Goal: Transaction & Acquisition: Purchase product/service

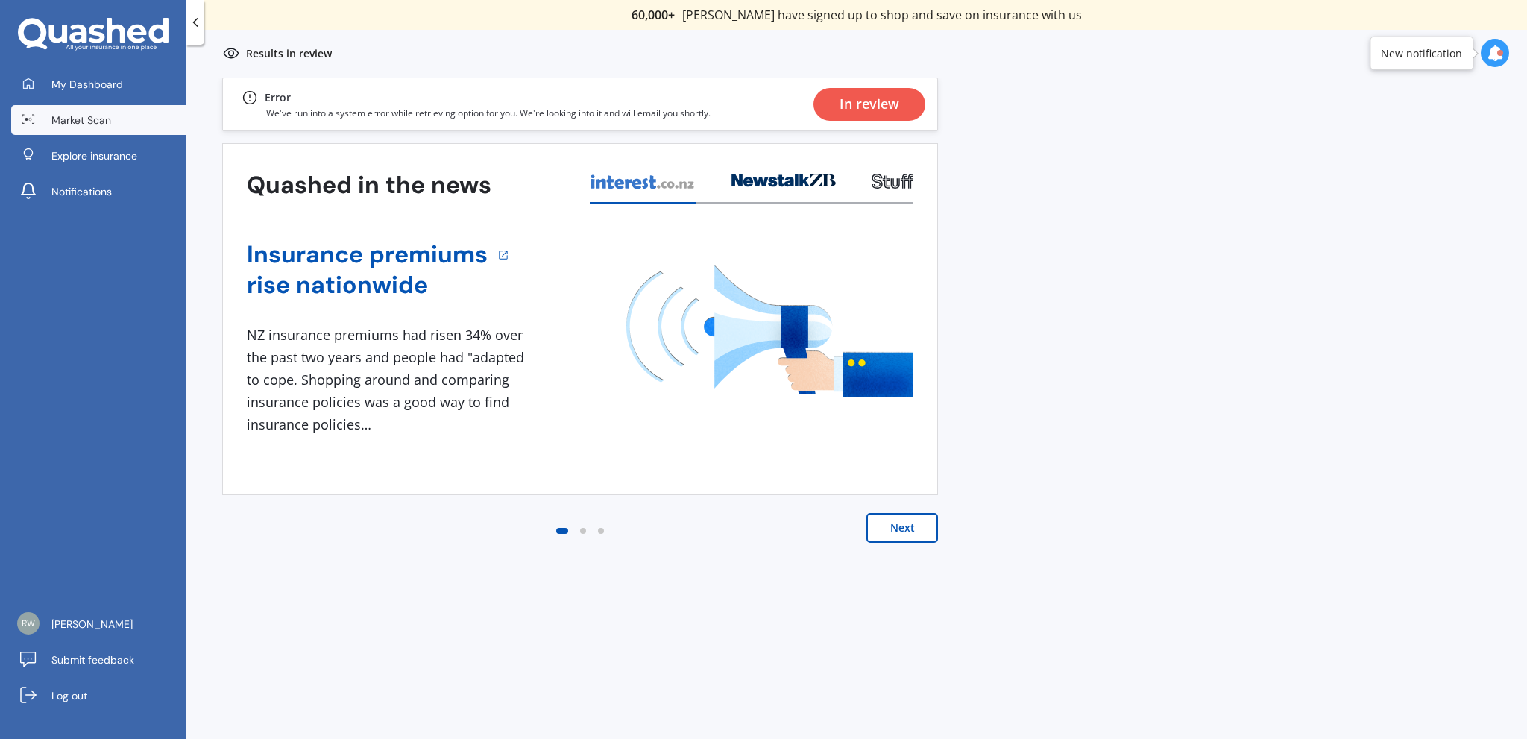
click at [886, 107] on div "In review" at bounding box center [870, 104] width 60 height 33
click at [1424, 51] on div "New notification" at bounding box center [1421, 52] width 81 height 15
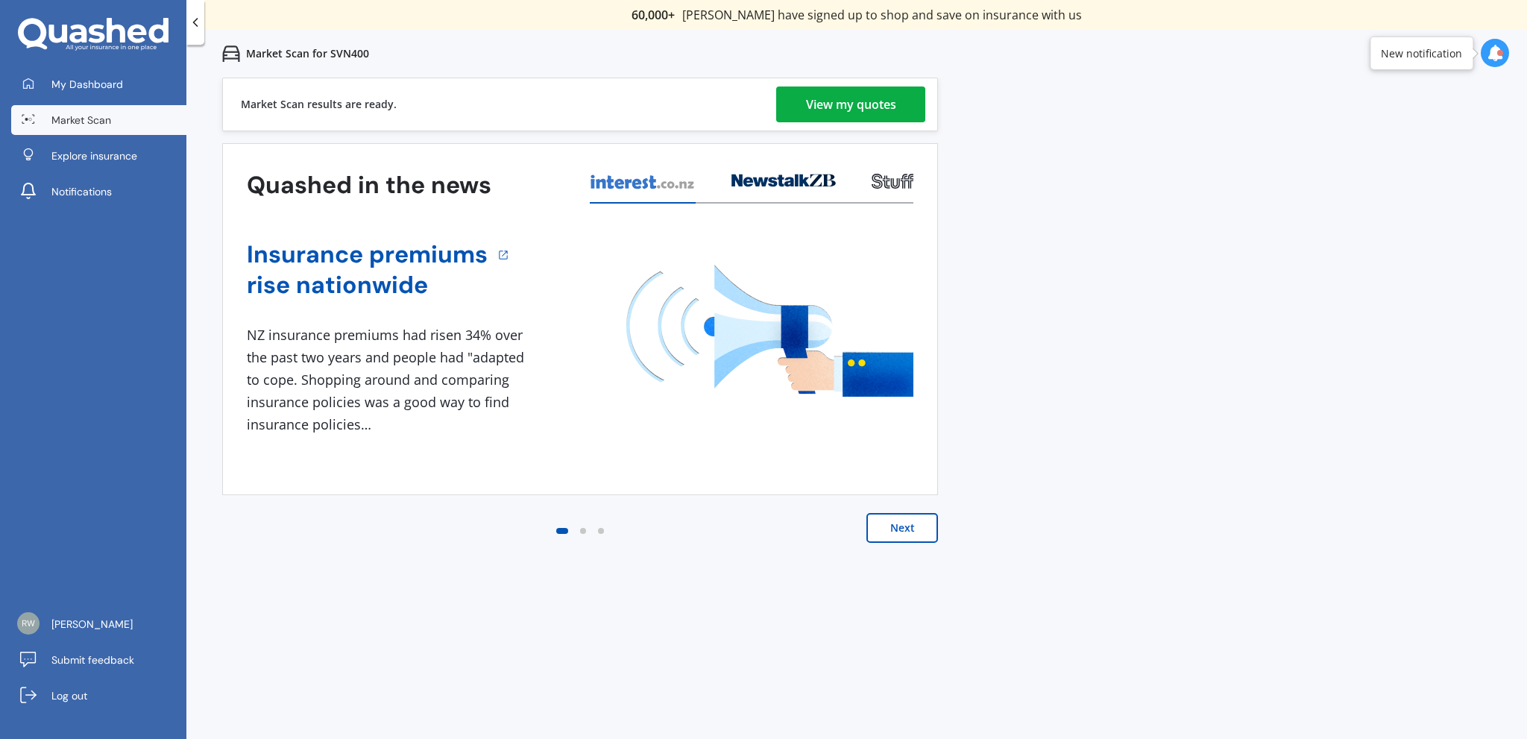
click at [868, 102] on div "View my quotes" at bounding box center [851, 105] width 90 height 36
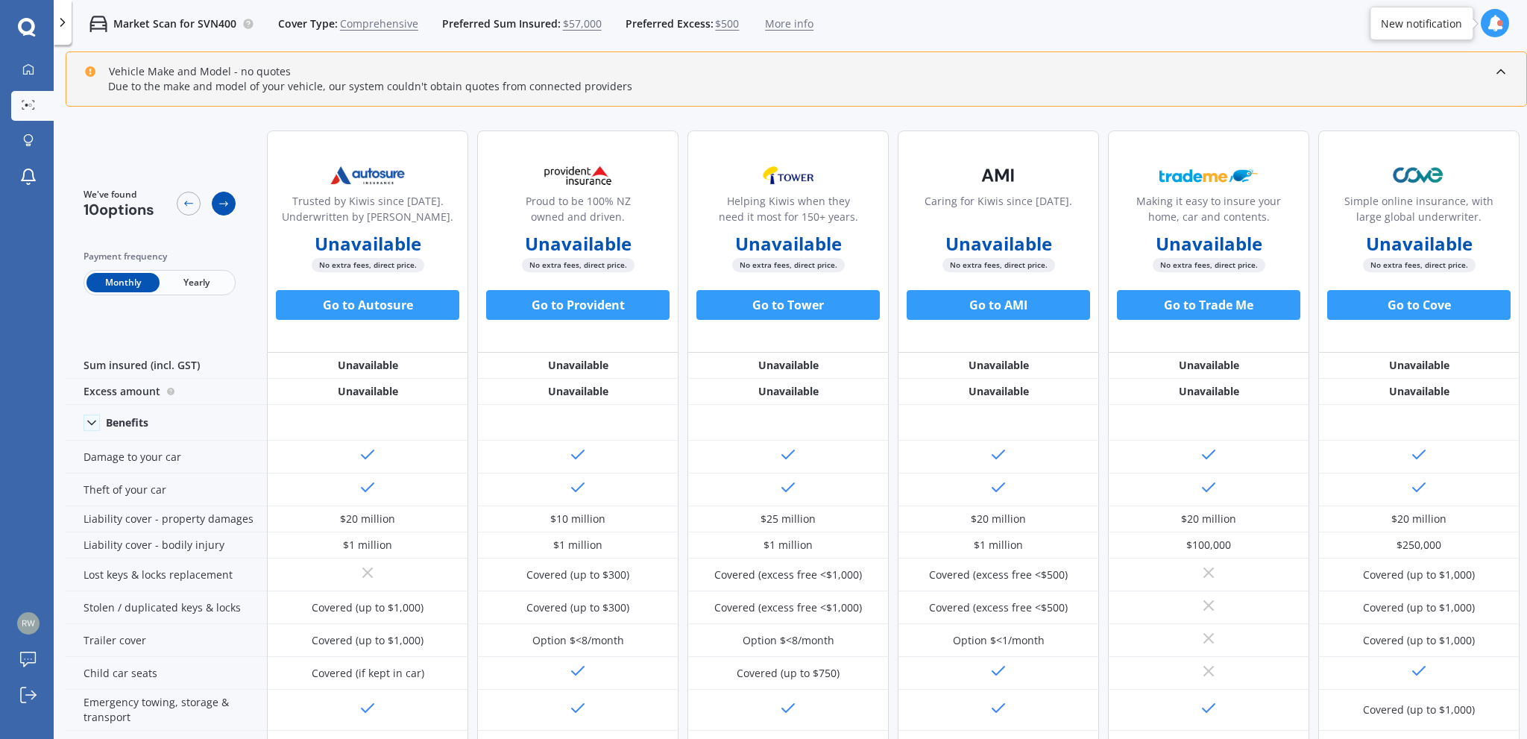
click at [226, 199] on icon at bounding box center [224, 204] width 12 height 12
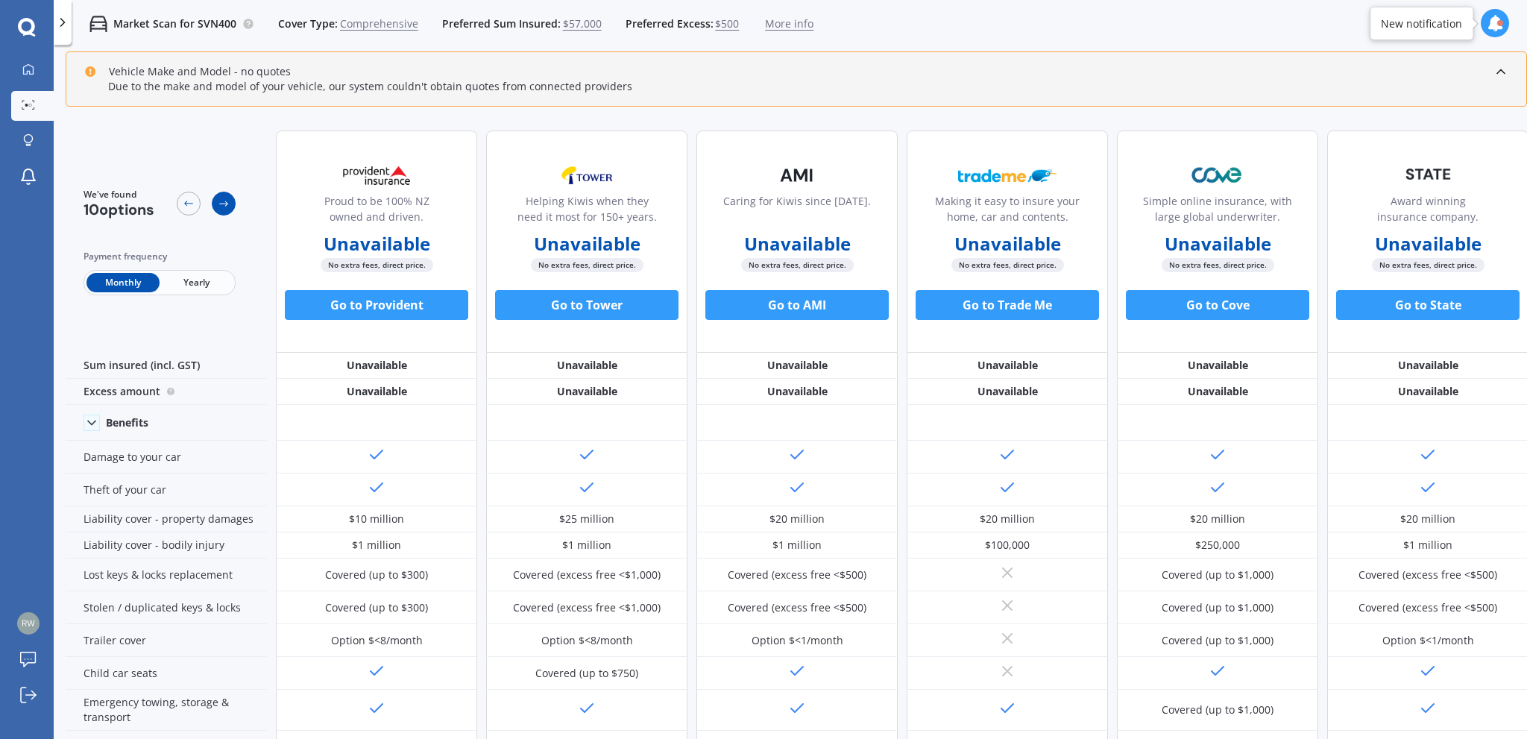
click at [226, 196] on div at bounding box center [224, 204] width 24 height 24
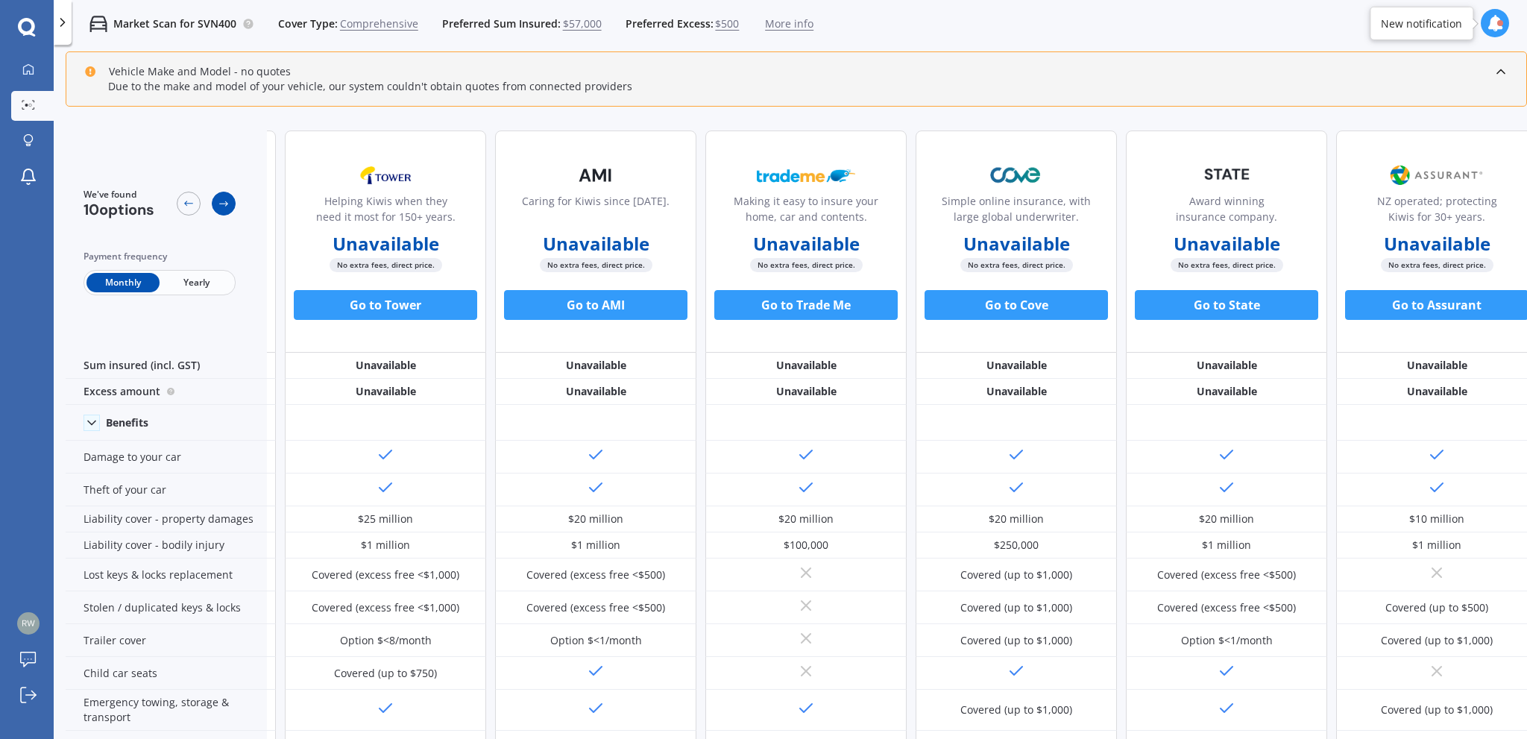
click at [224, 195] on div at bounding box center [224, 204] width 24 height 24
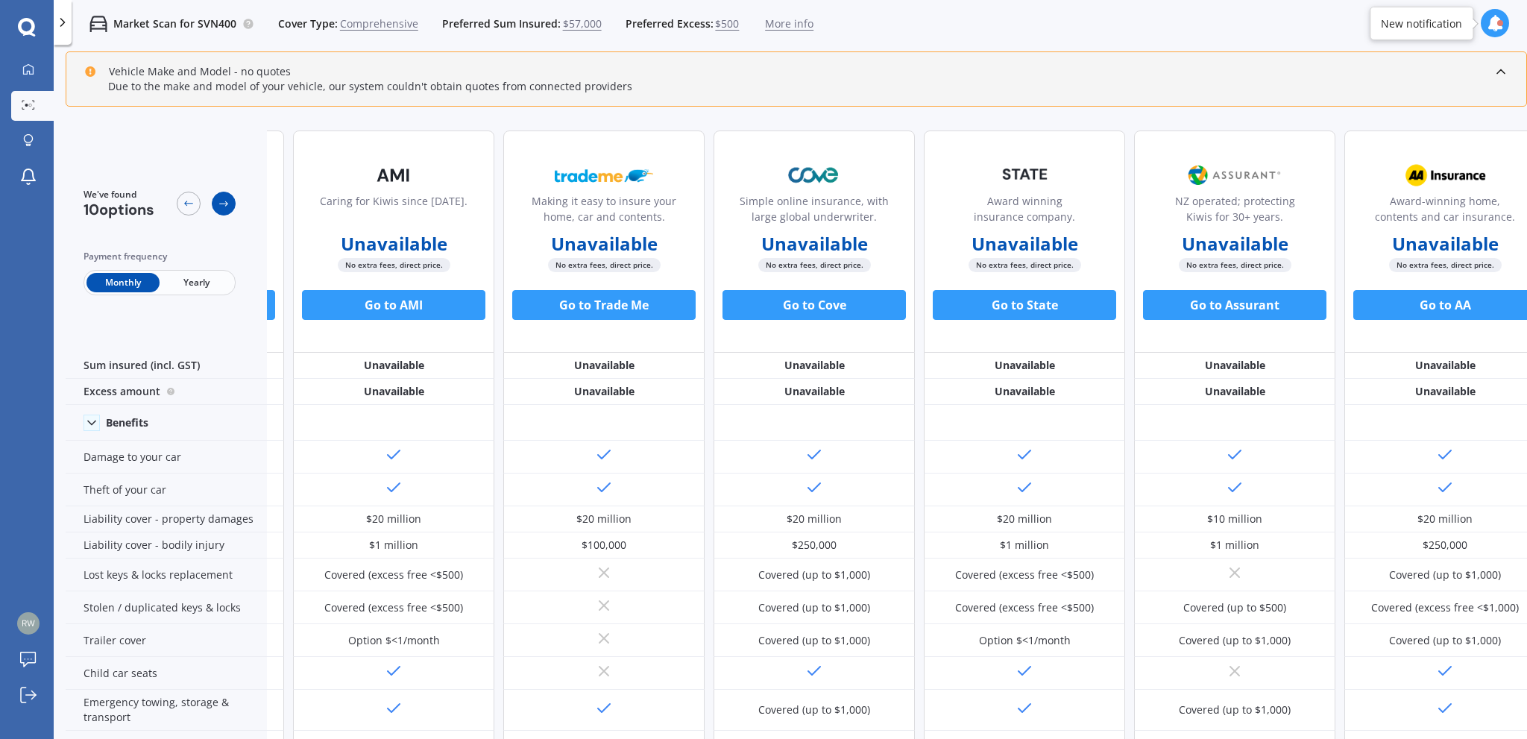
click at [223, 194] on div at bounding box center [224, 204] width 24 height 24
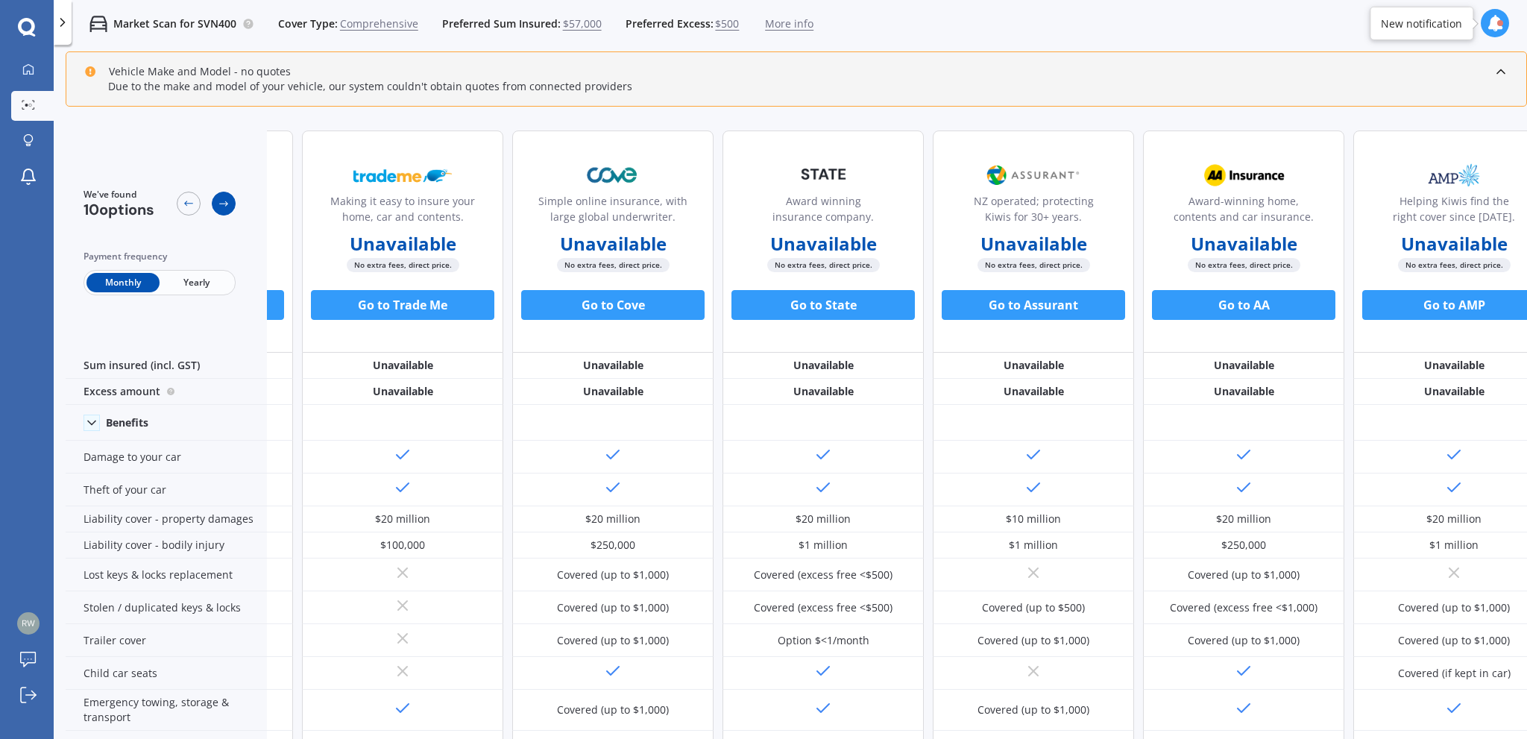
click at [223, 193] on div at bounding box center [224, 204] width 24 height 24
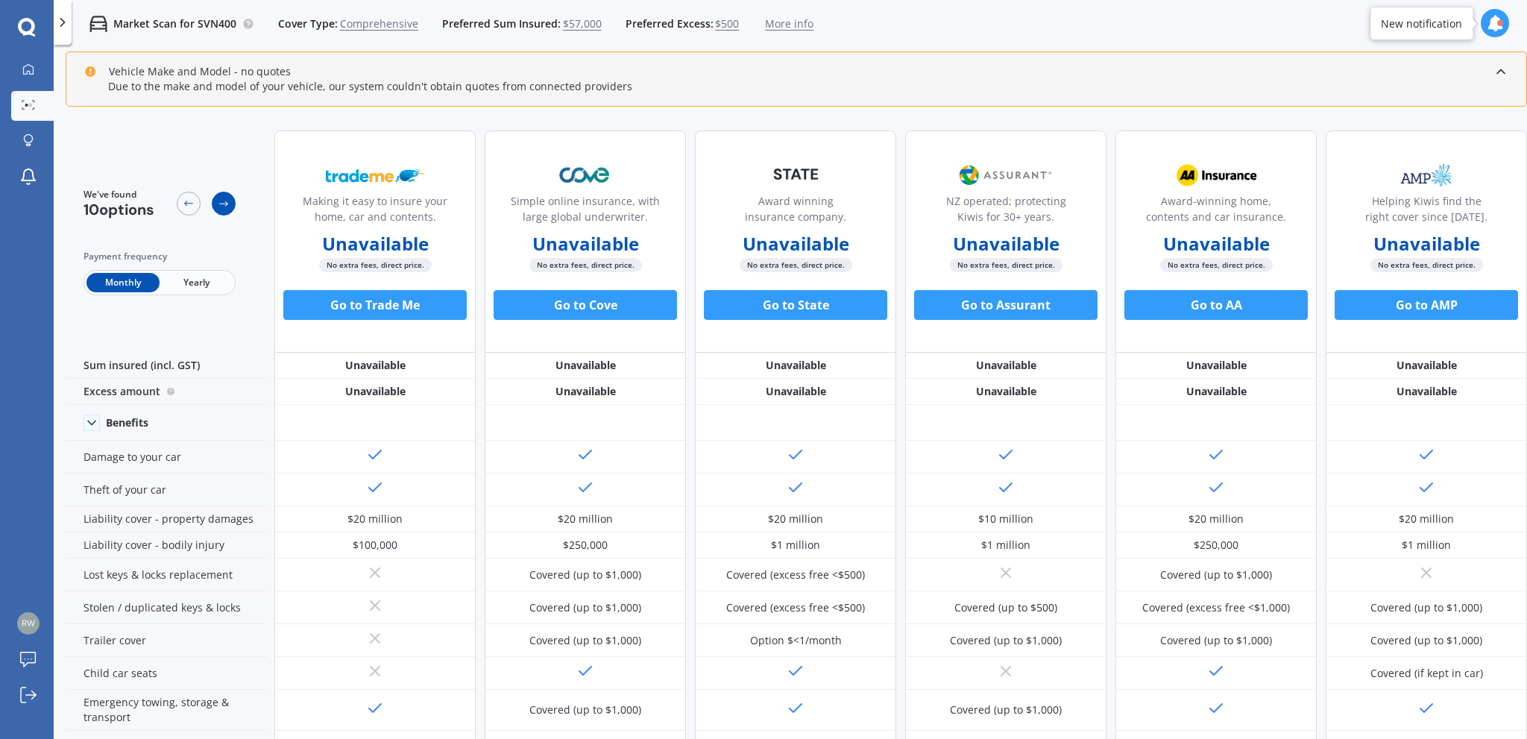
scroll to position [0, 841]
click at [222, 192] on div at bounding box center [224, 204] width 24 height 24
click at [192, 203] on icon at bounding box center [188, 203] width 9 height 5
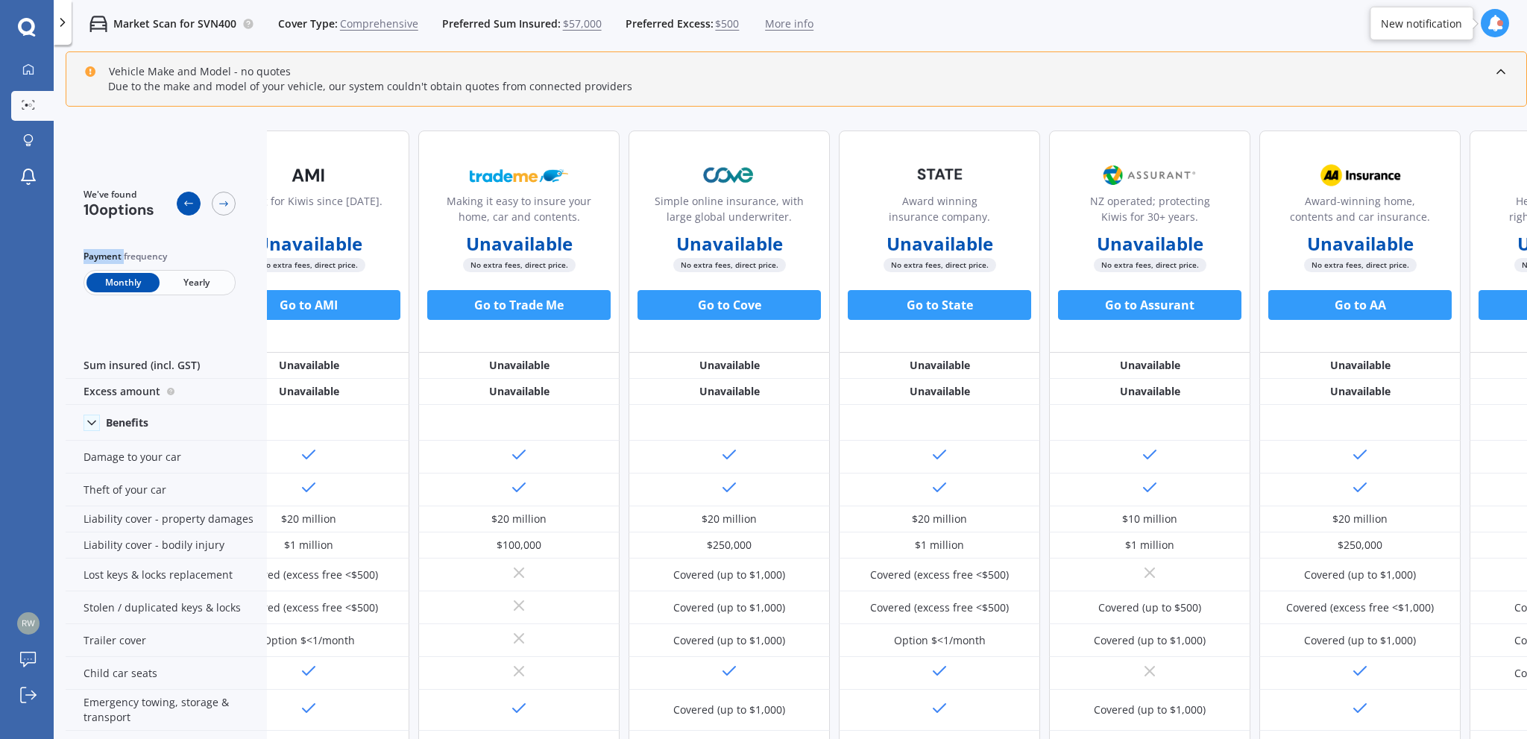
click at [192, 203] on icon at bounding box center [188, 203] width 9 height 5
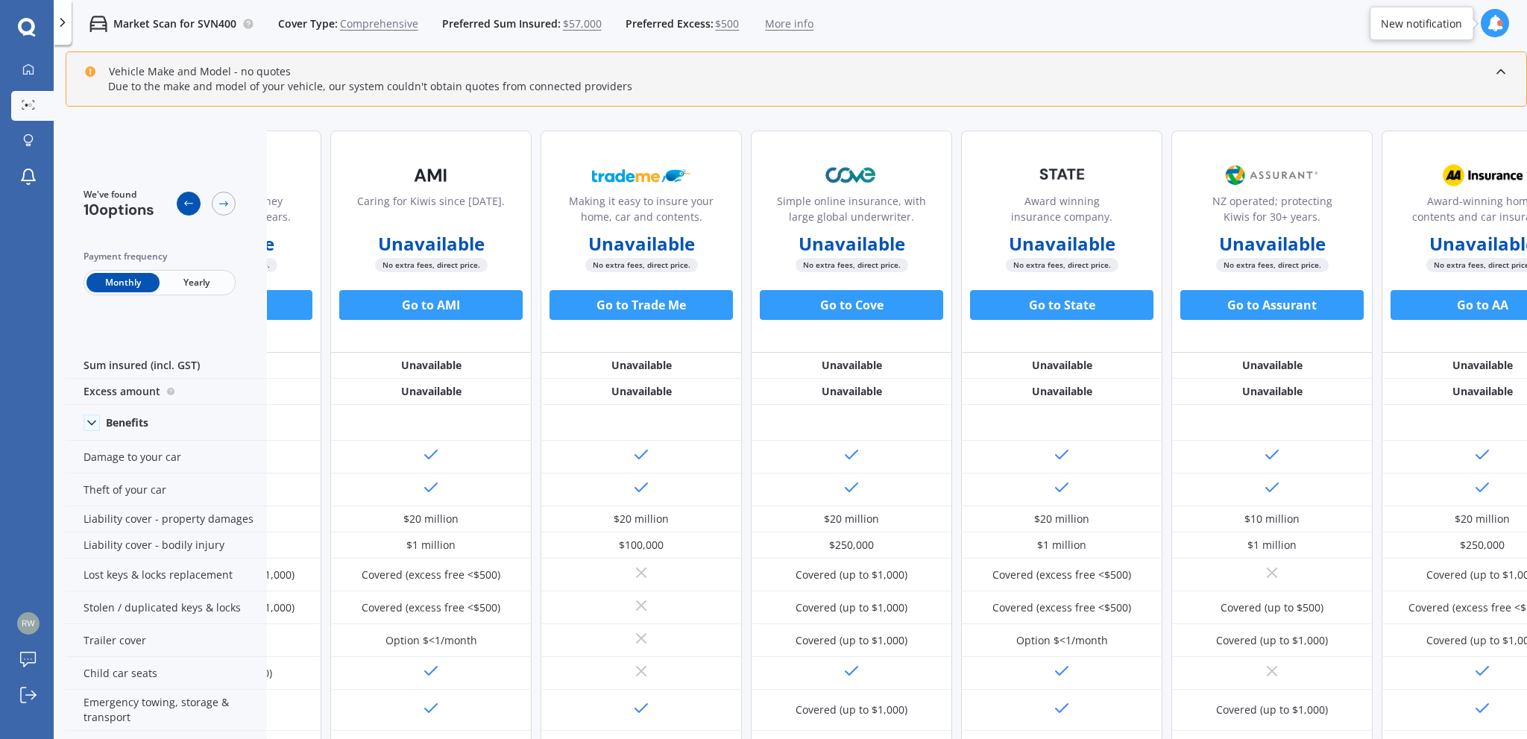
click at [192, 201] on icon at bounding box center [189, 204] width 12 height 12
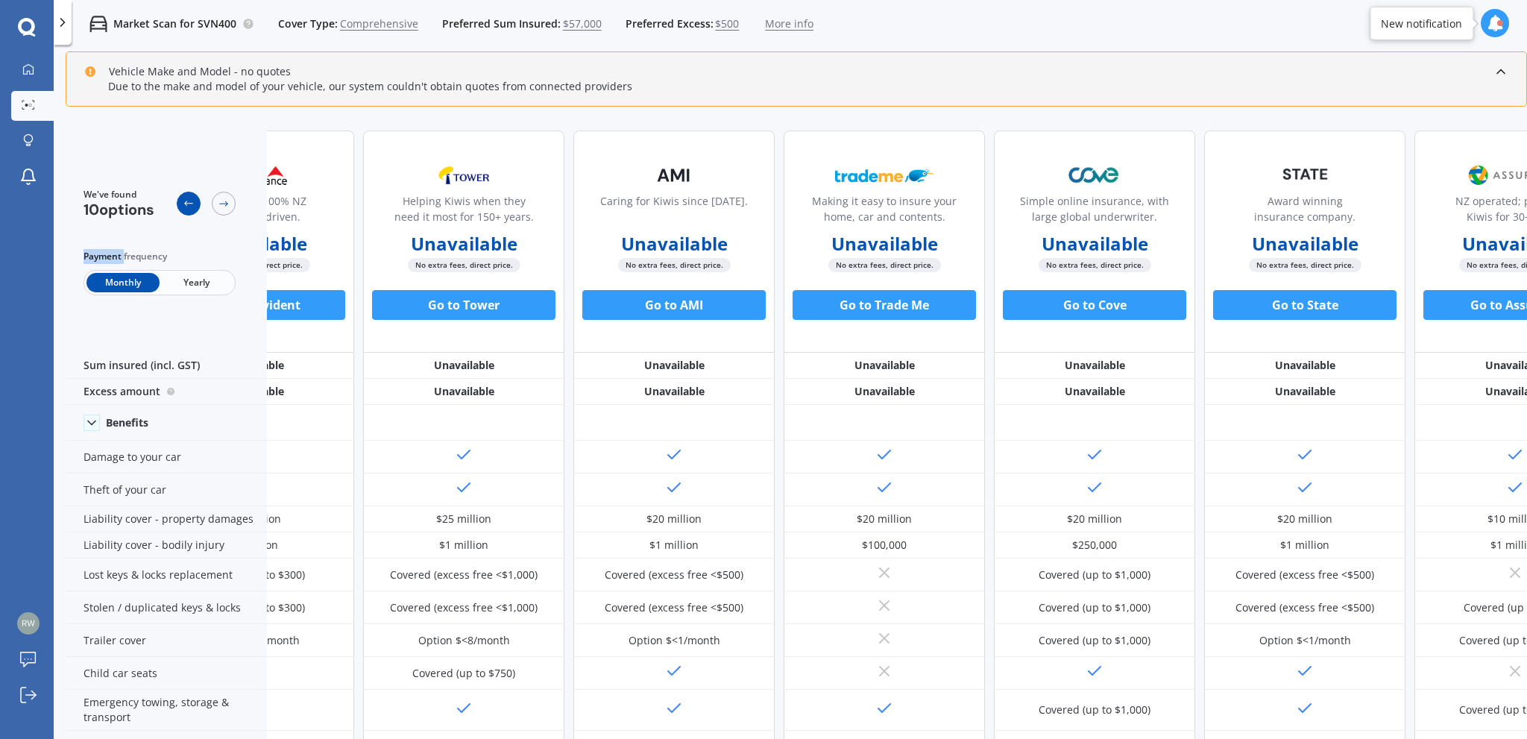
click at [192, 201] on icon at bounding box center [189, 204] width 12 height 12
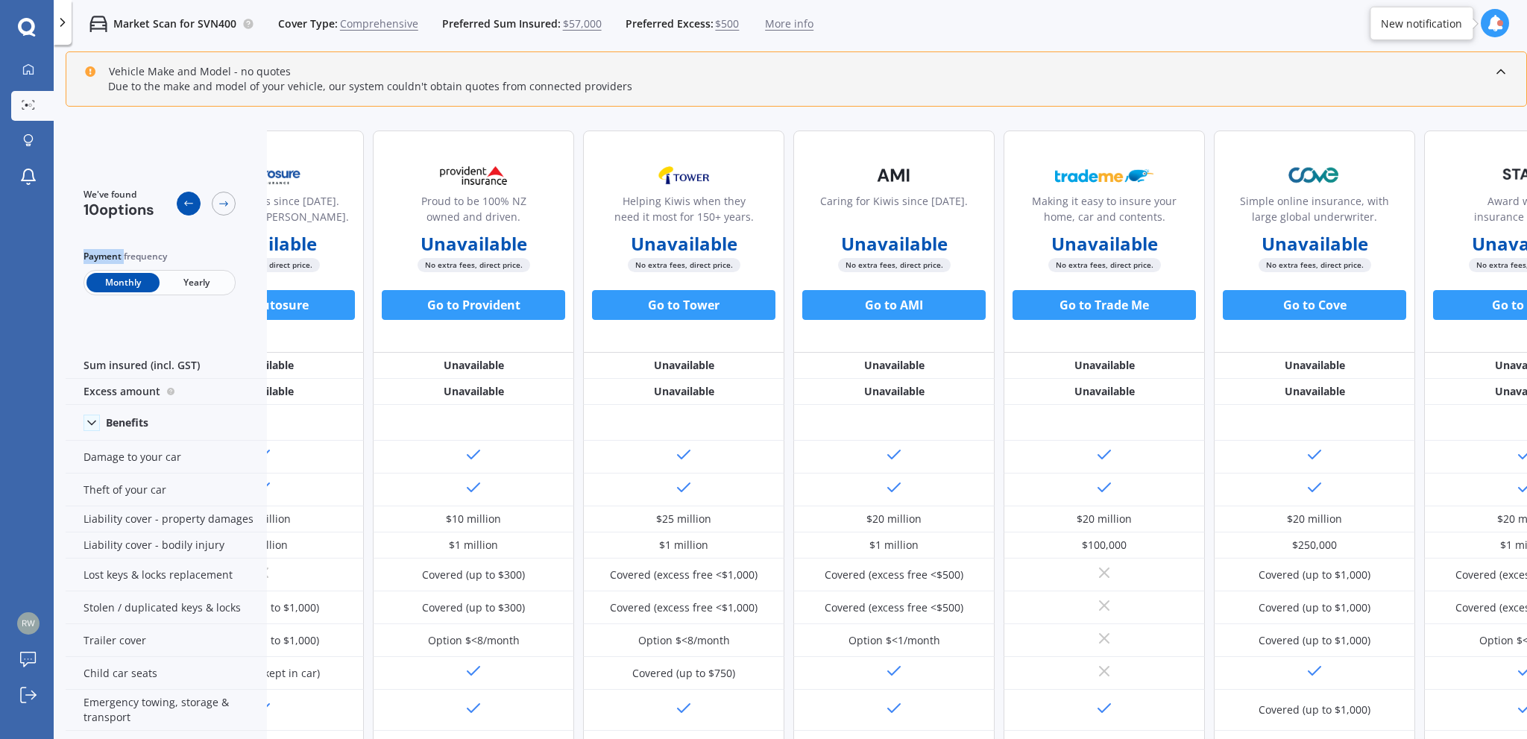
scroll to position [0, 82]
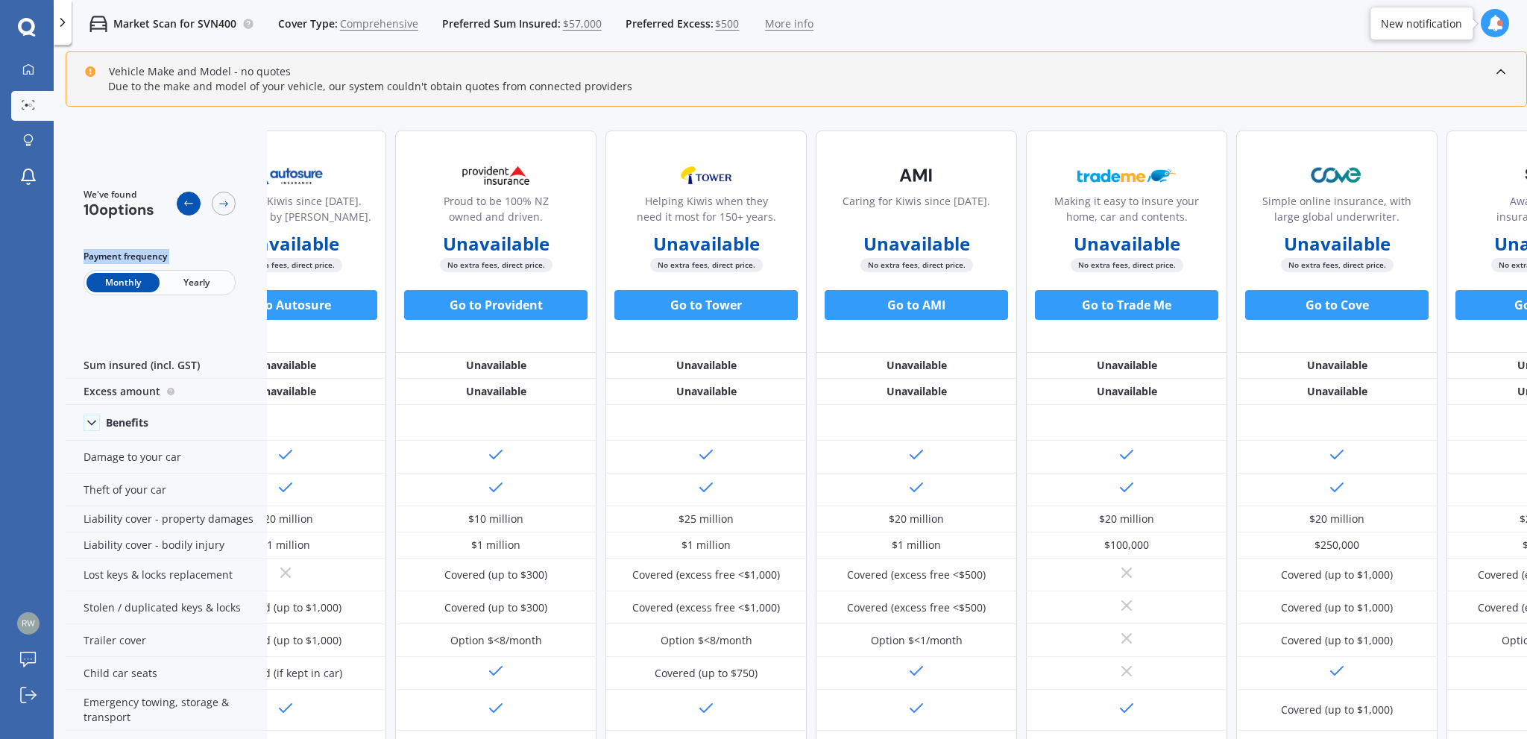
click at [192, 201] on icon at bounding box center [189, 204] width 12 height 12
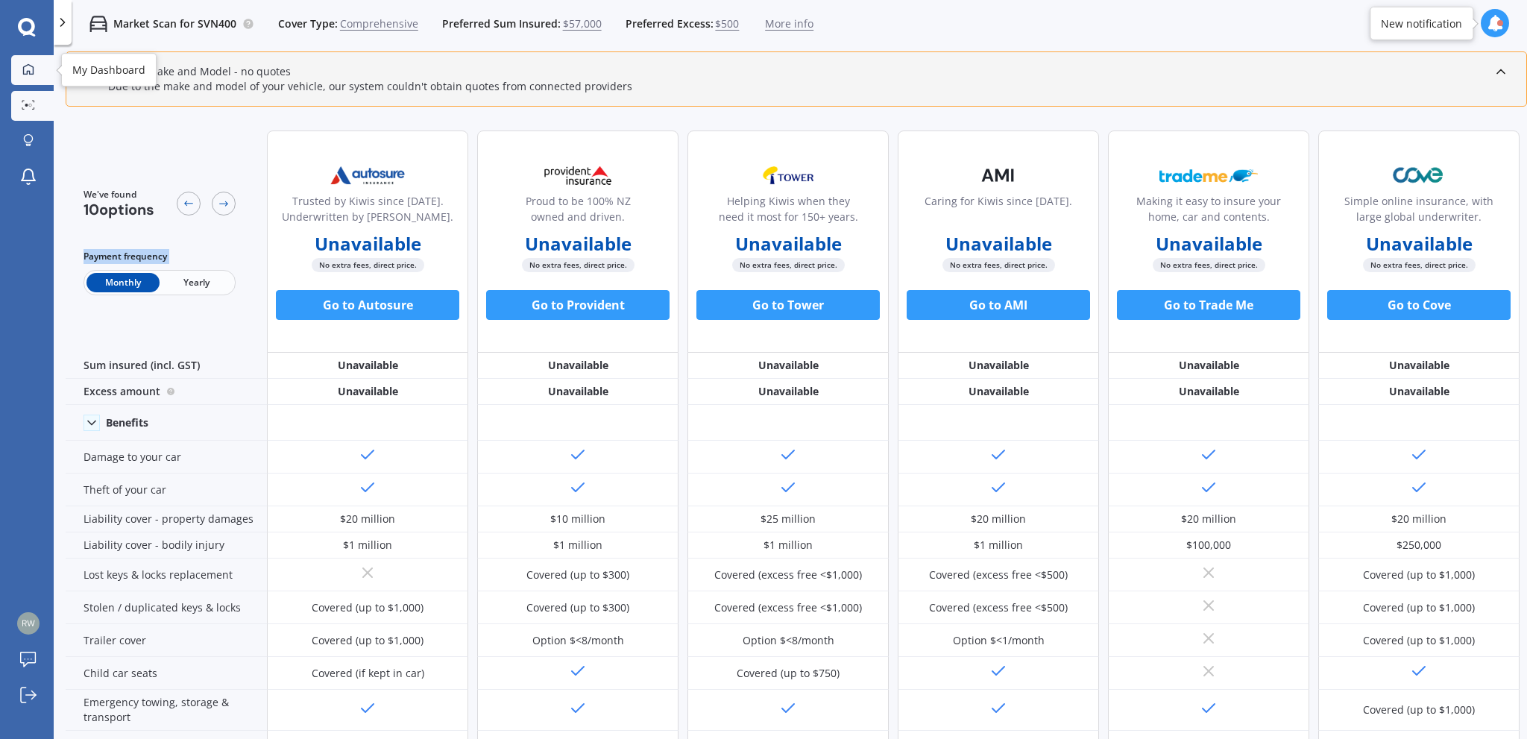
click at [37, 68] on div at bounding box center [28, 69] width 22 height 13
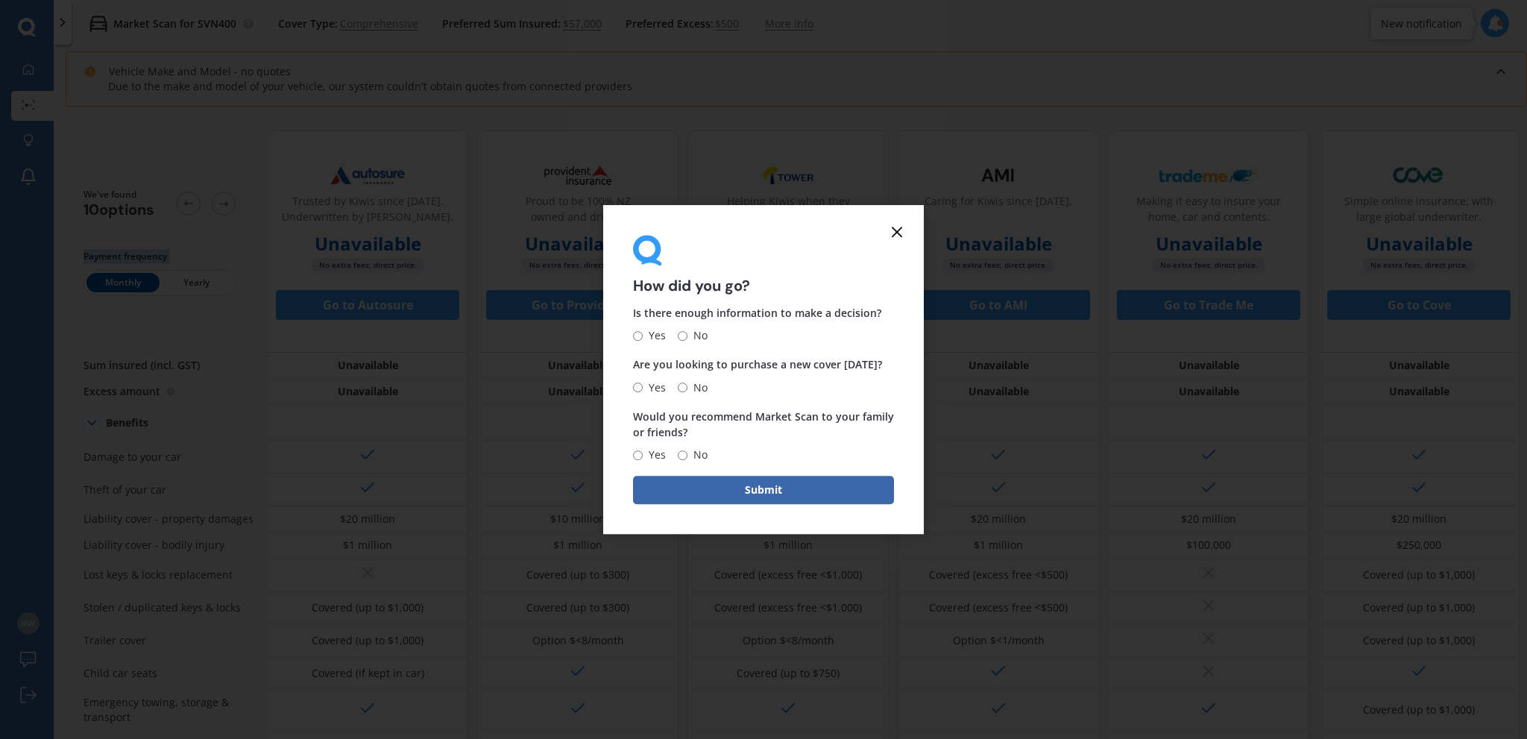
click at [636, 335] on input "Yes" at bounding box center [638, 336] width 10 height 10
radio input "true"
click at [682, 385] on input "No" at bounding box center [683, 388] width 10 height 10
radio input "true"
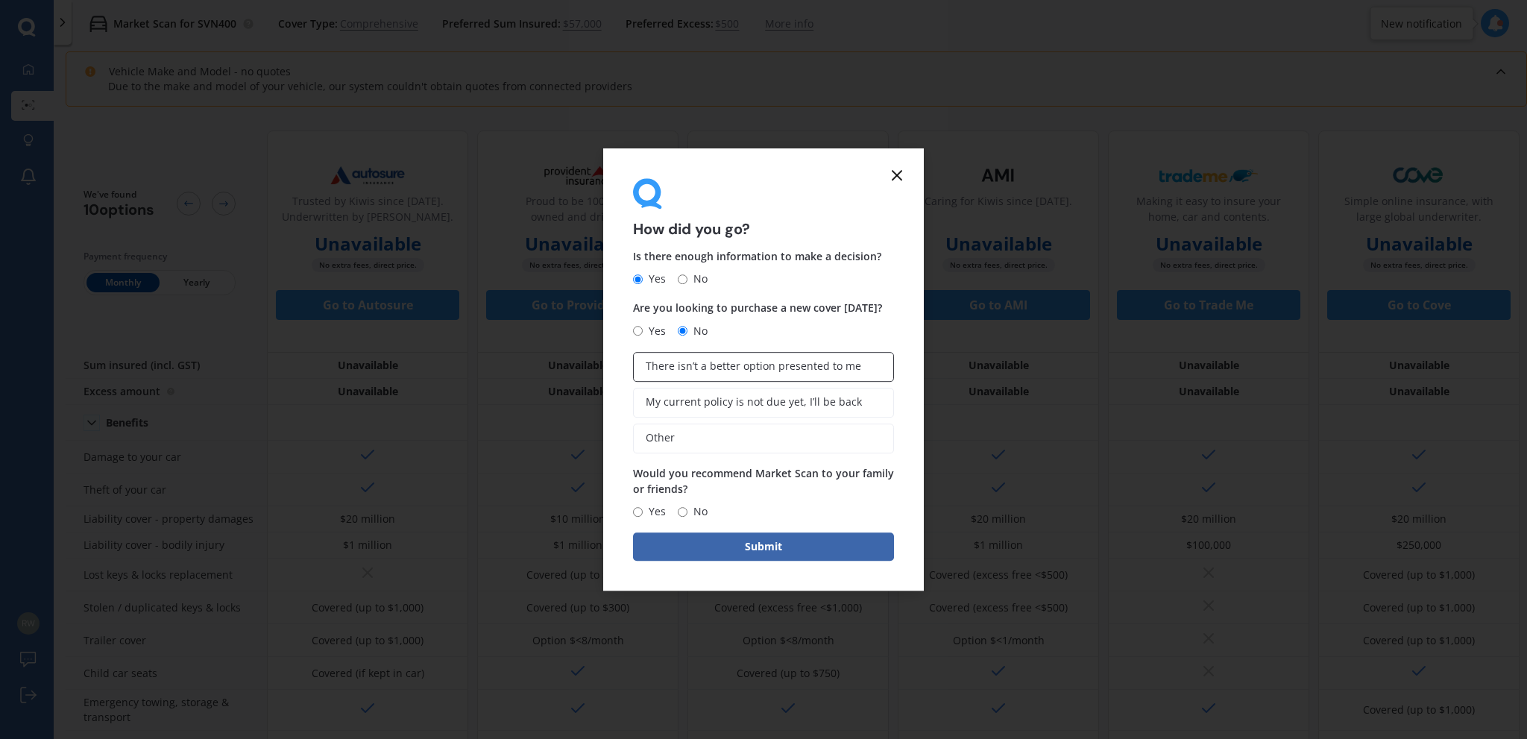
click at [801, 367] on span "There isn’t a better option presented to me" at bounding box center [754, 366] width 216 height 13
click at [0, 0] on input "There isn’t a better option presented to me" at bounding box center [0, 0] width 0 height 0
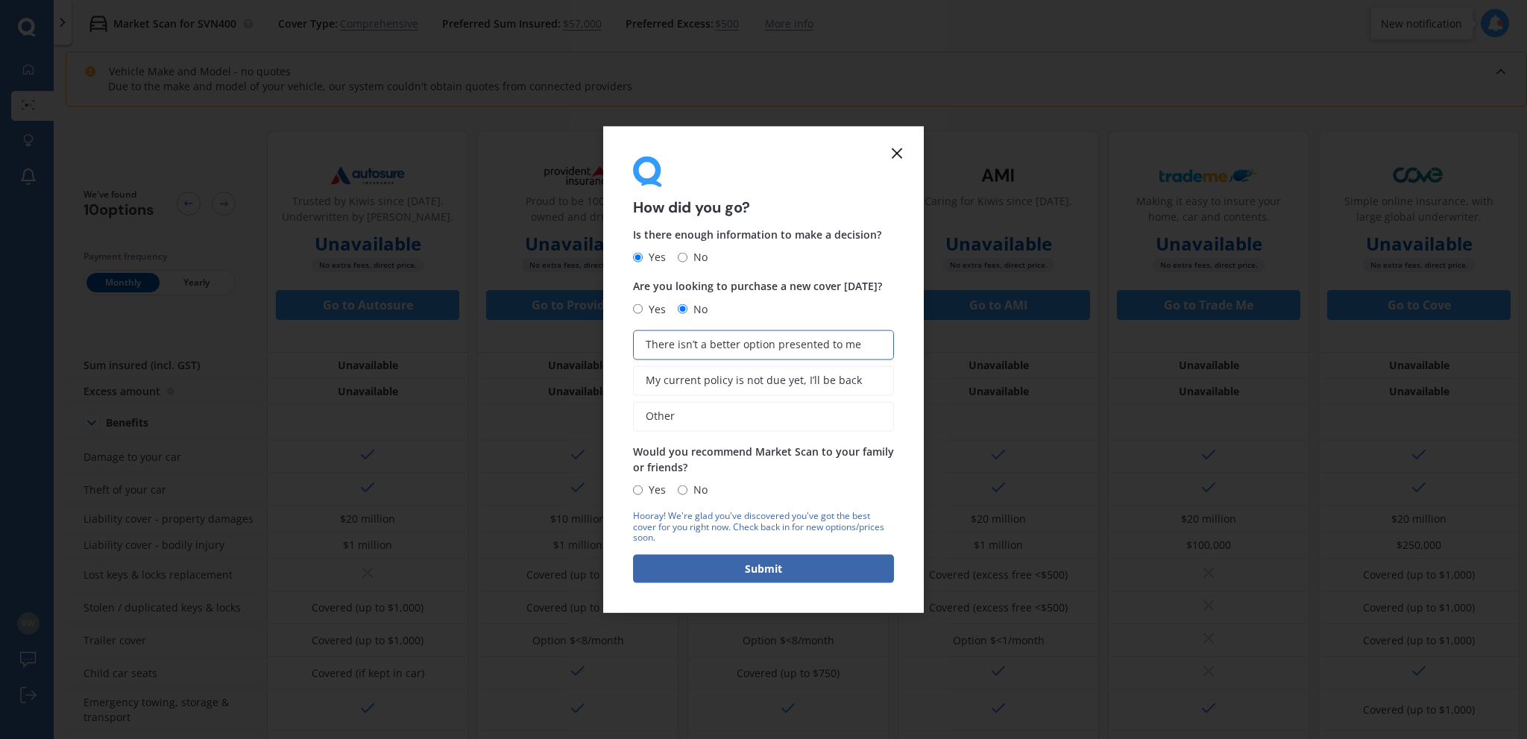
click at [638, 487] on input "Yes" at bounding box center [638, 490] width 10 height 10
radio input "true"
click at [753, 563] on button "Submit" at bounding box center [763, 569] width 261 height 28
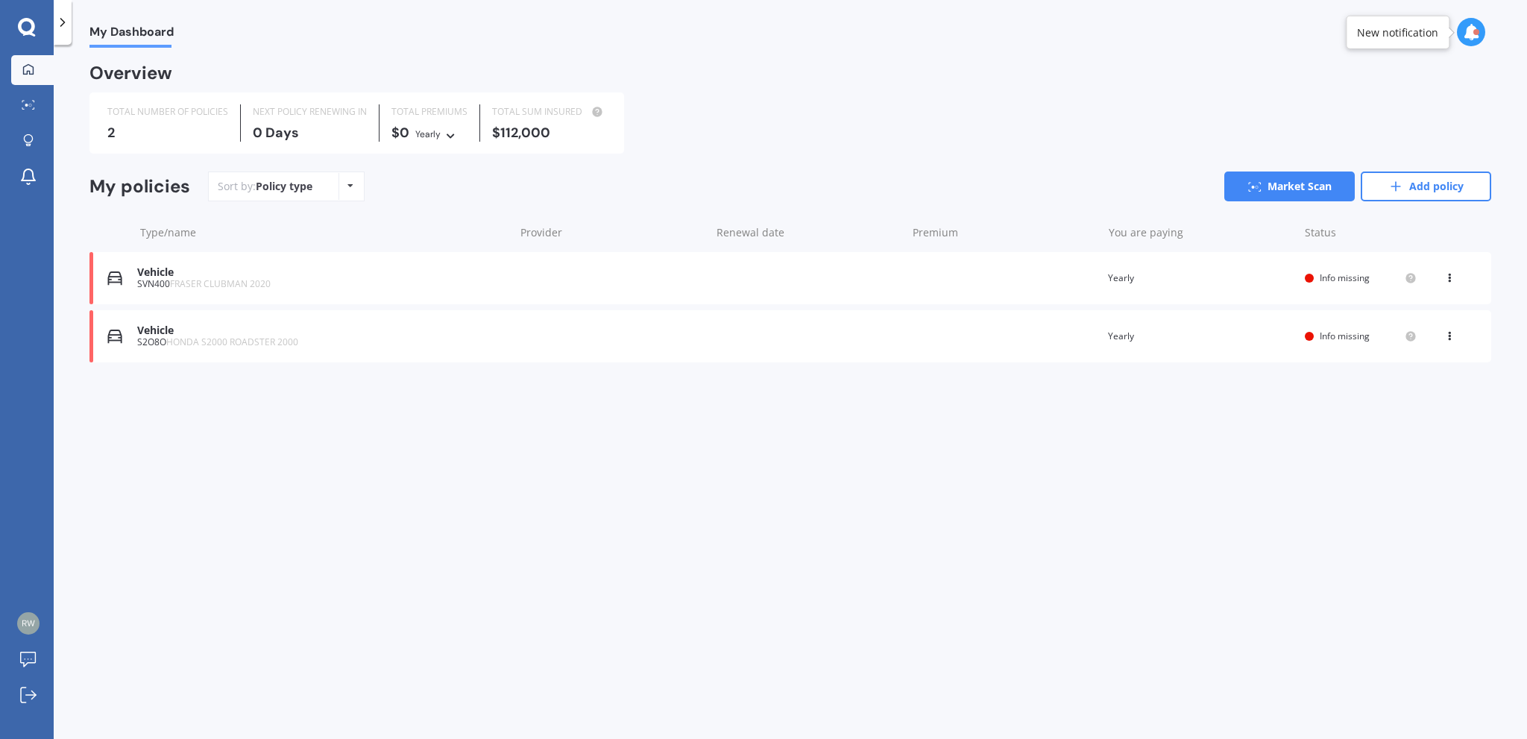
click at [19, 23] on icon at bounding box center [26, 26] width 17 height 17
click at [25, 100] on icon at bounding box center [28, 105] width 13 height 10
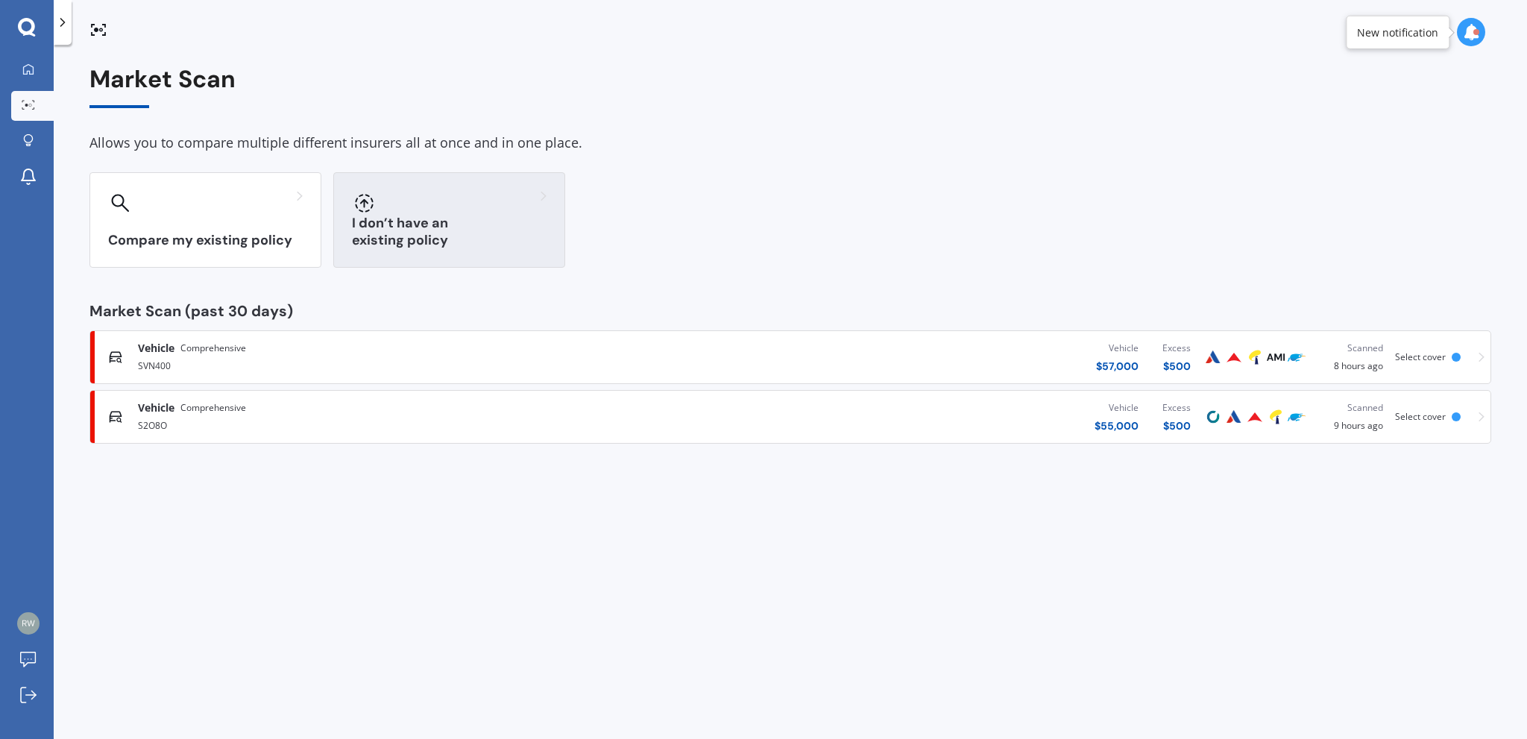
click at [418, 195] on div at bounding box center [449, 203] width 195 height 24
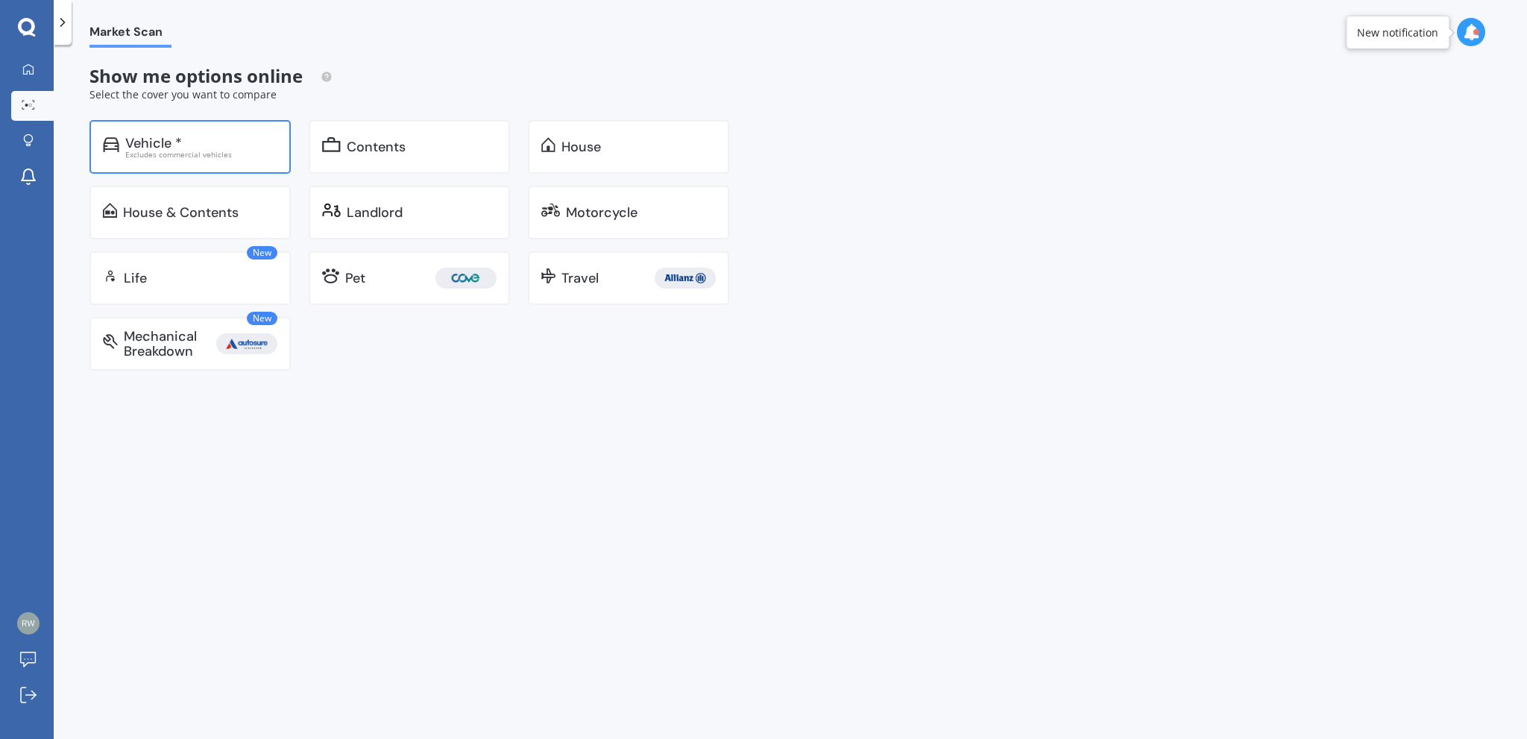
click at [194, 139] on div "Vehicle *" at bounding box center [201, 143] width 152 height 15
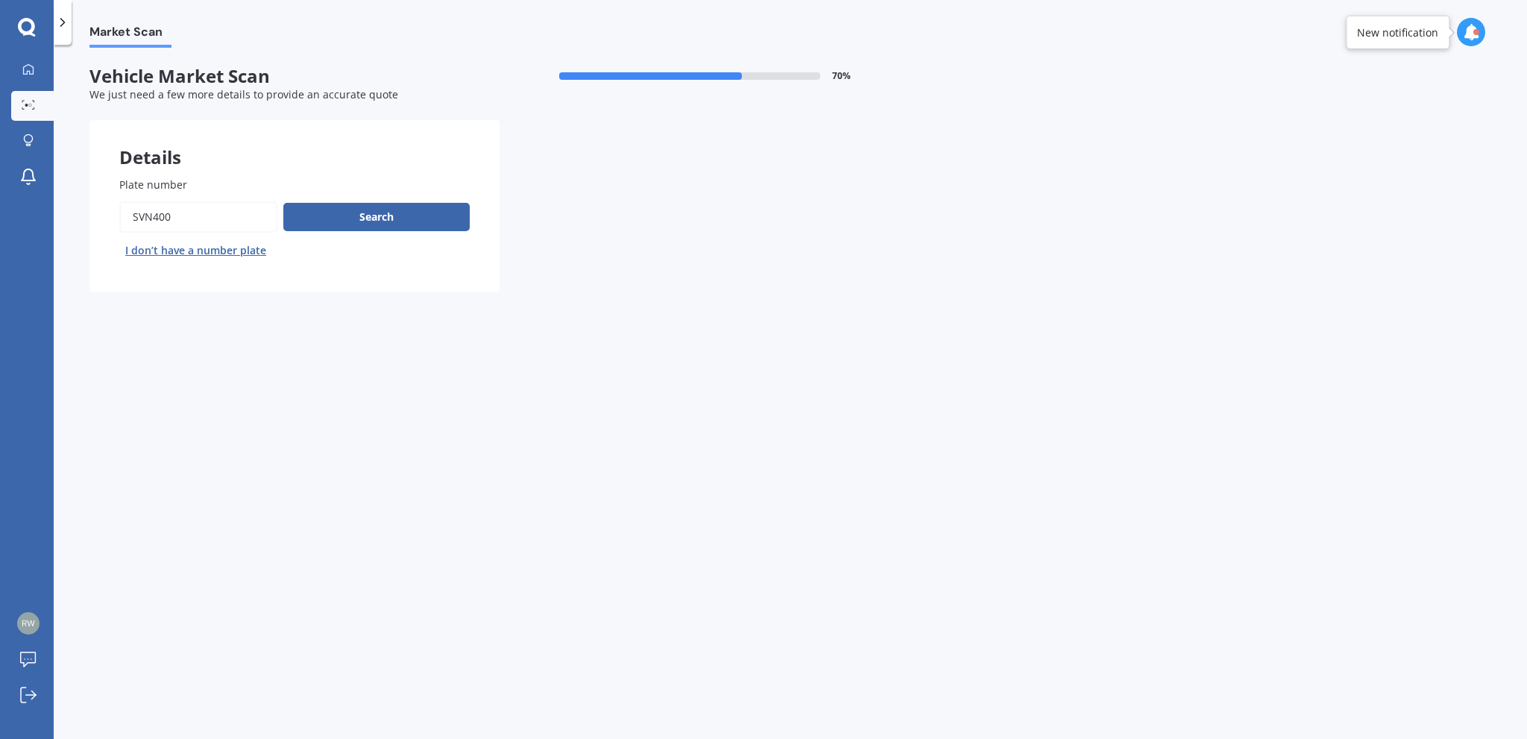
drag, startPoint x: 186, startPoint y: 216, endPoint x: 116, endPoint y: 211, distance: 70.3
click at [119, 213] on input "Plate number" at bounding box center [198, 216] width 158 height 31
type input "RSP600"
click at [376, 209] on button "Search" at bounding box center [376, 217] width 186 height 28
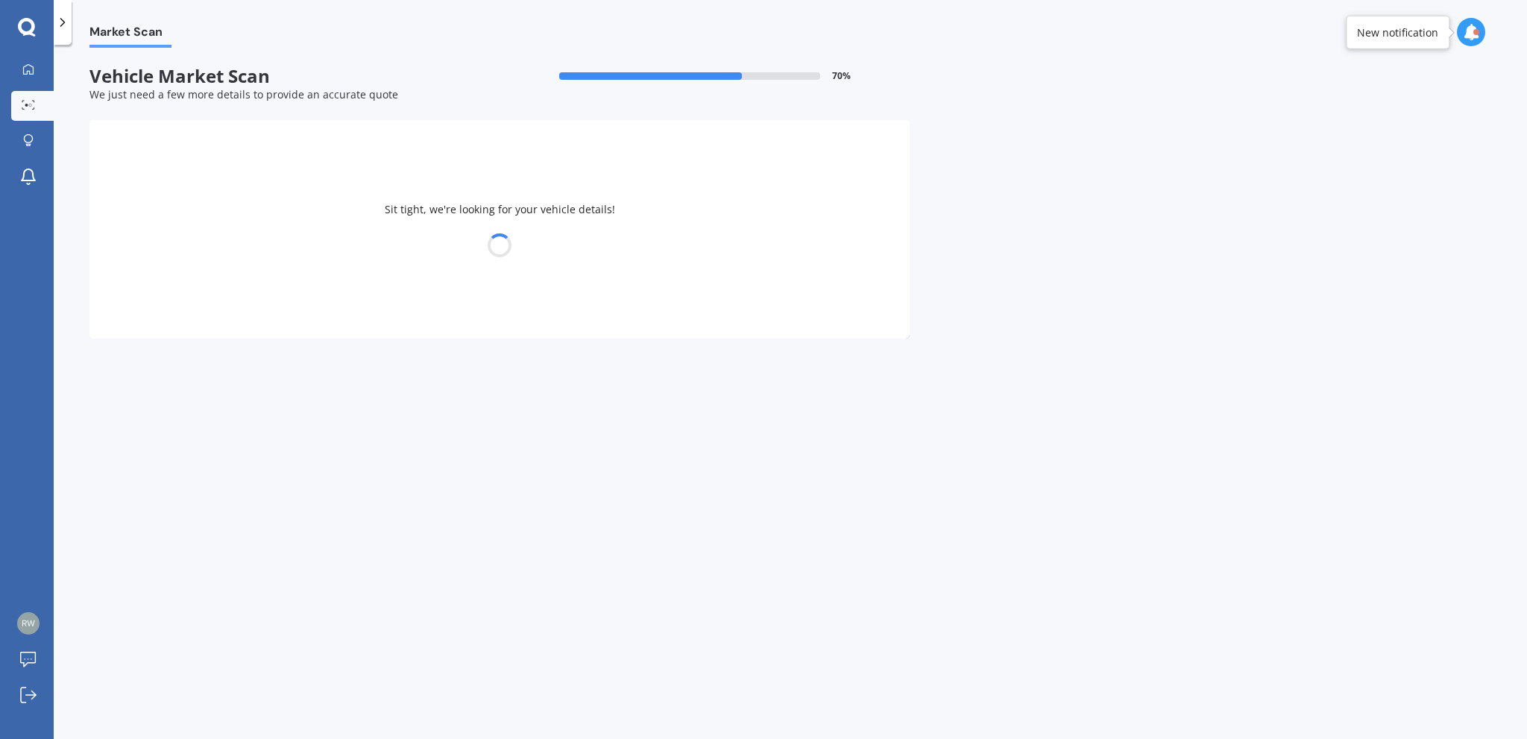
select select "AUDI"
select select "RS6"
select select "22"
select select "04"
select select "1955"
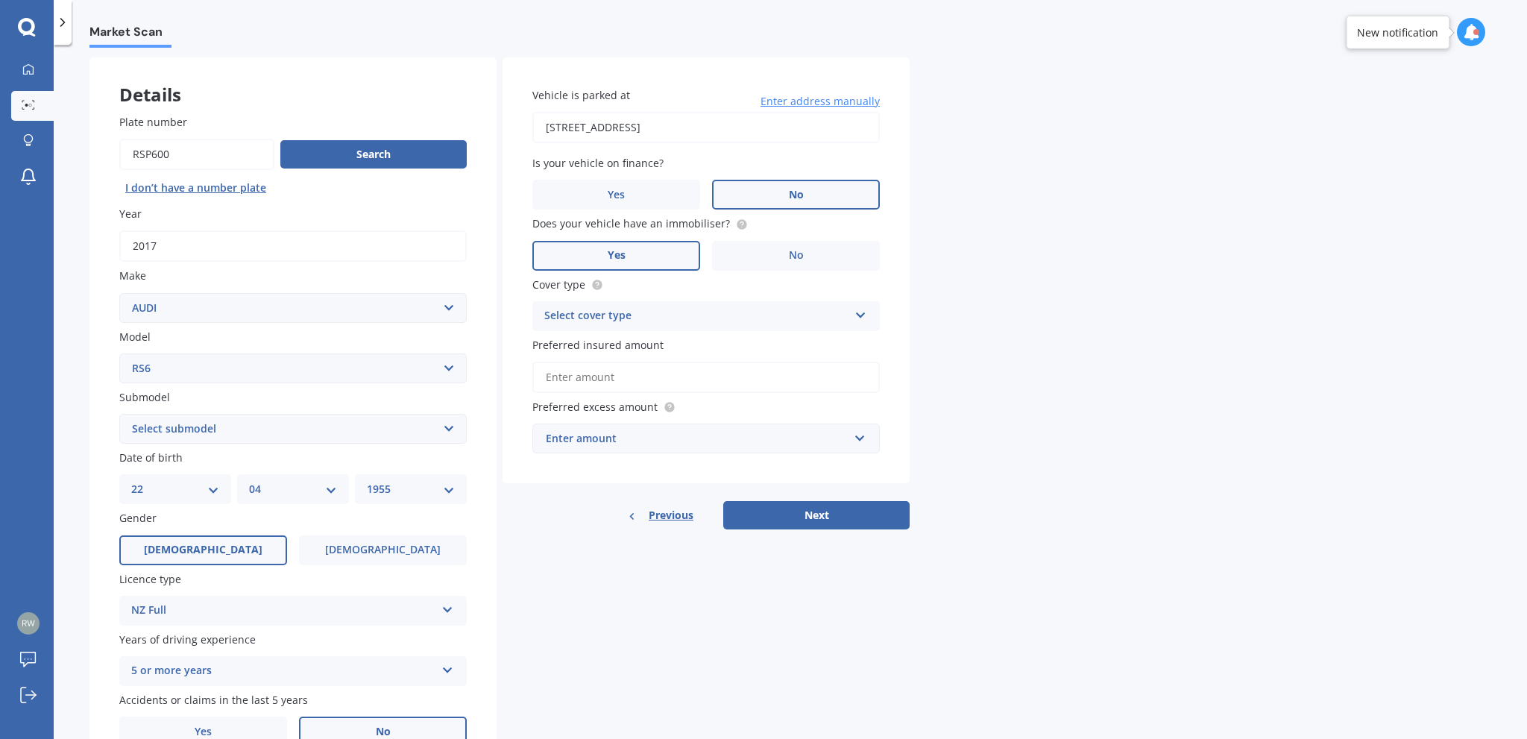
scroll to position [139, 0]
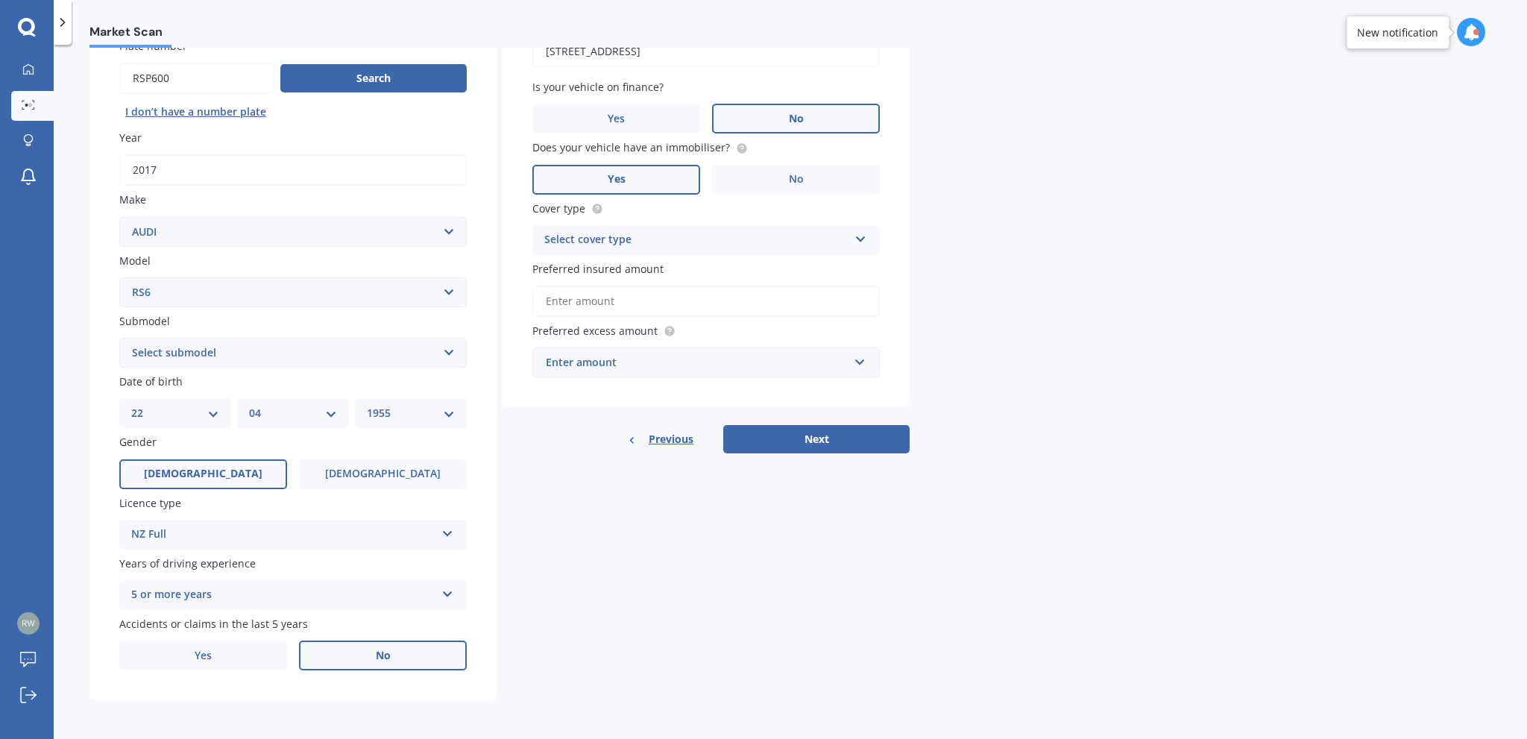
click at [861, 233] on icon at bounding box center [861, 236] width 13 height 10
click at [821, 259] on div "Comprehensive" at bounding box center [706, 269] width 346 height 27
click at [725, 301] on input "Preferred insured amount" at bounding box center [707, 301] width 348 height 31
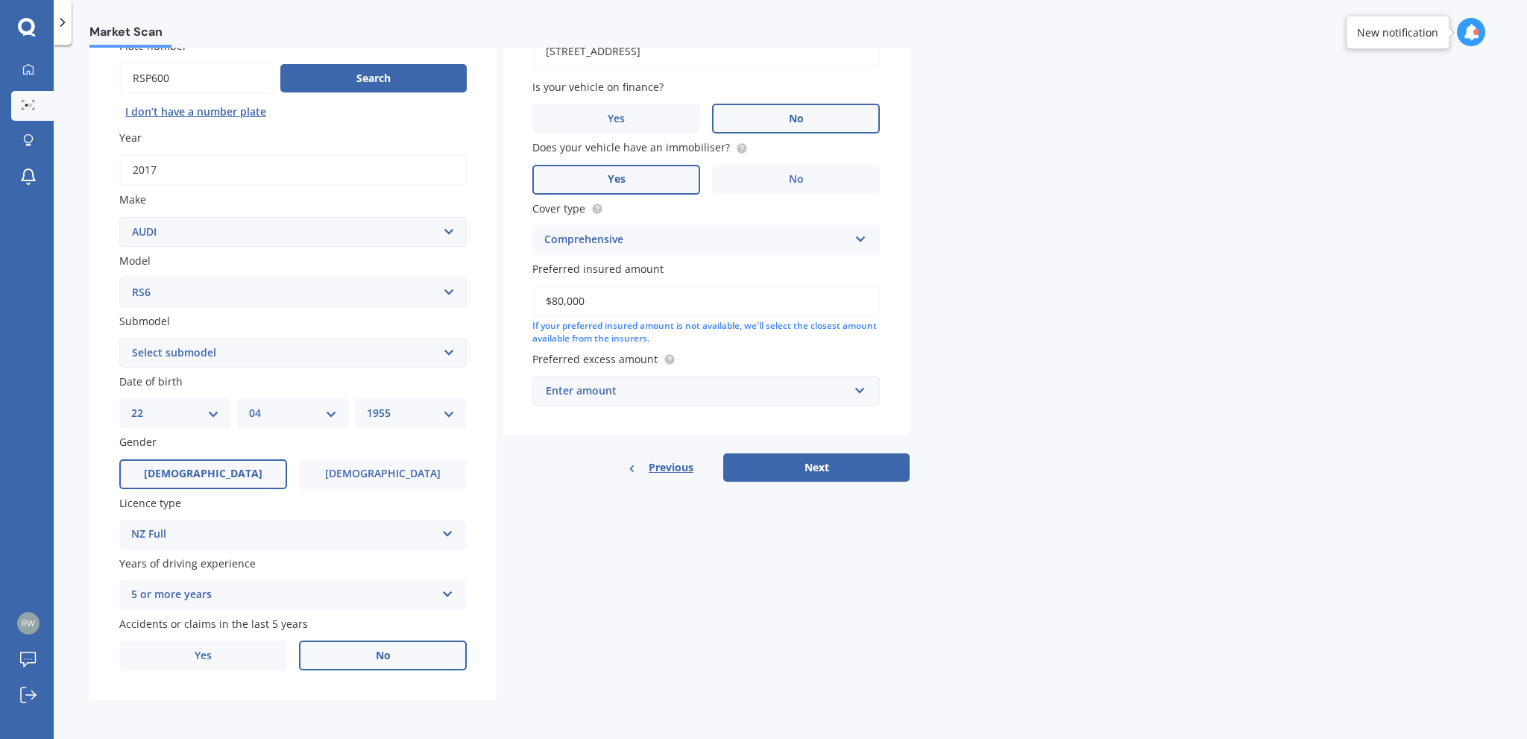
type input "$80,000"
click at [612, 377] on input "text" at bounding box center [701, 391] width 334 height 28
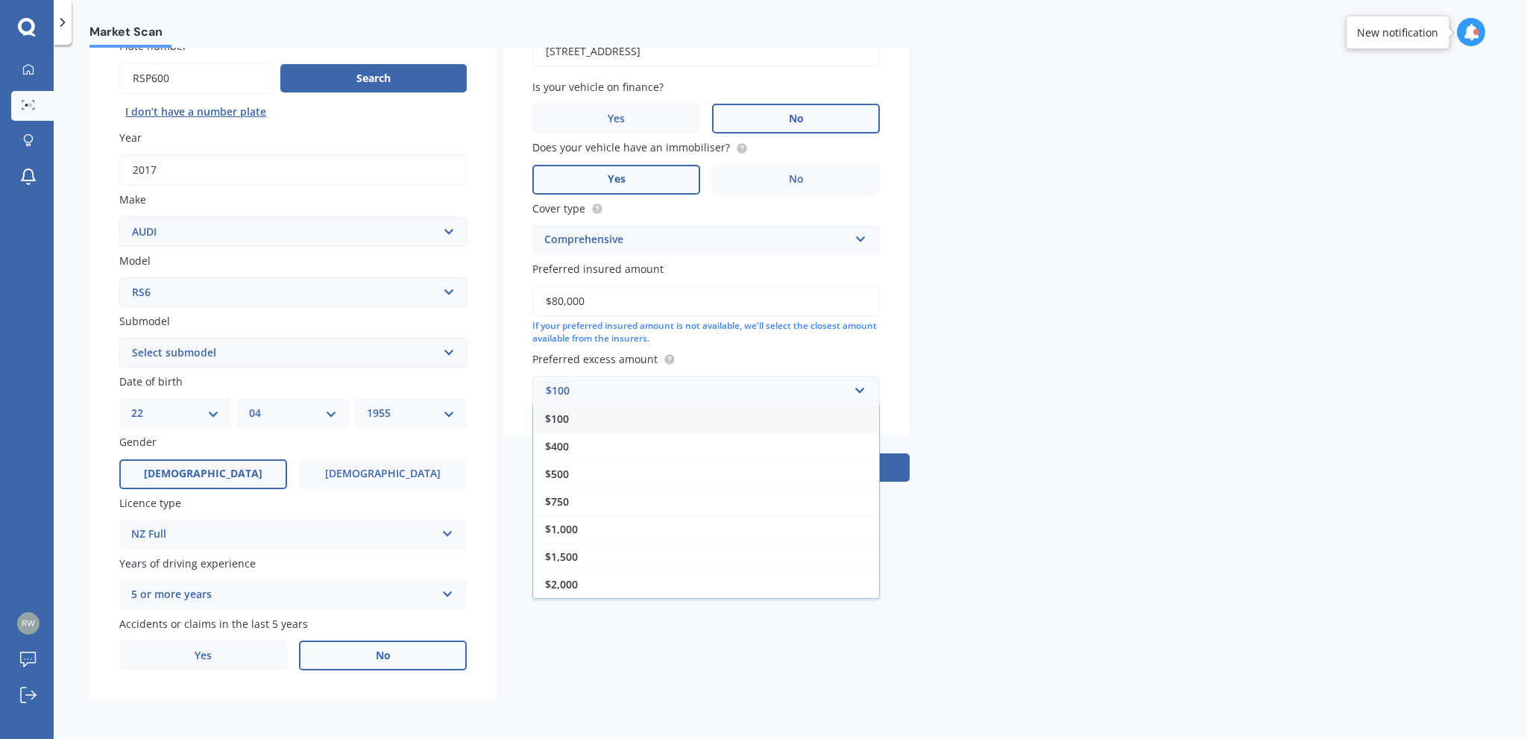
click at [565, 469] on span "$500" at bounding box center [557, 474] width 24 height 14
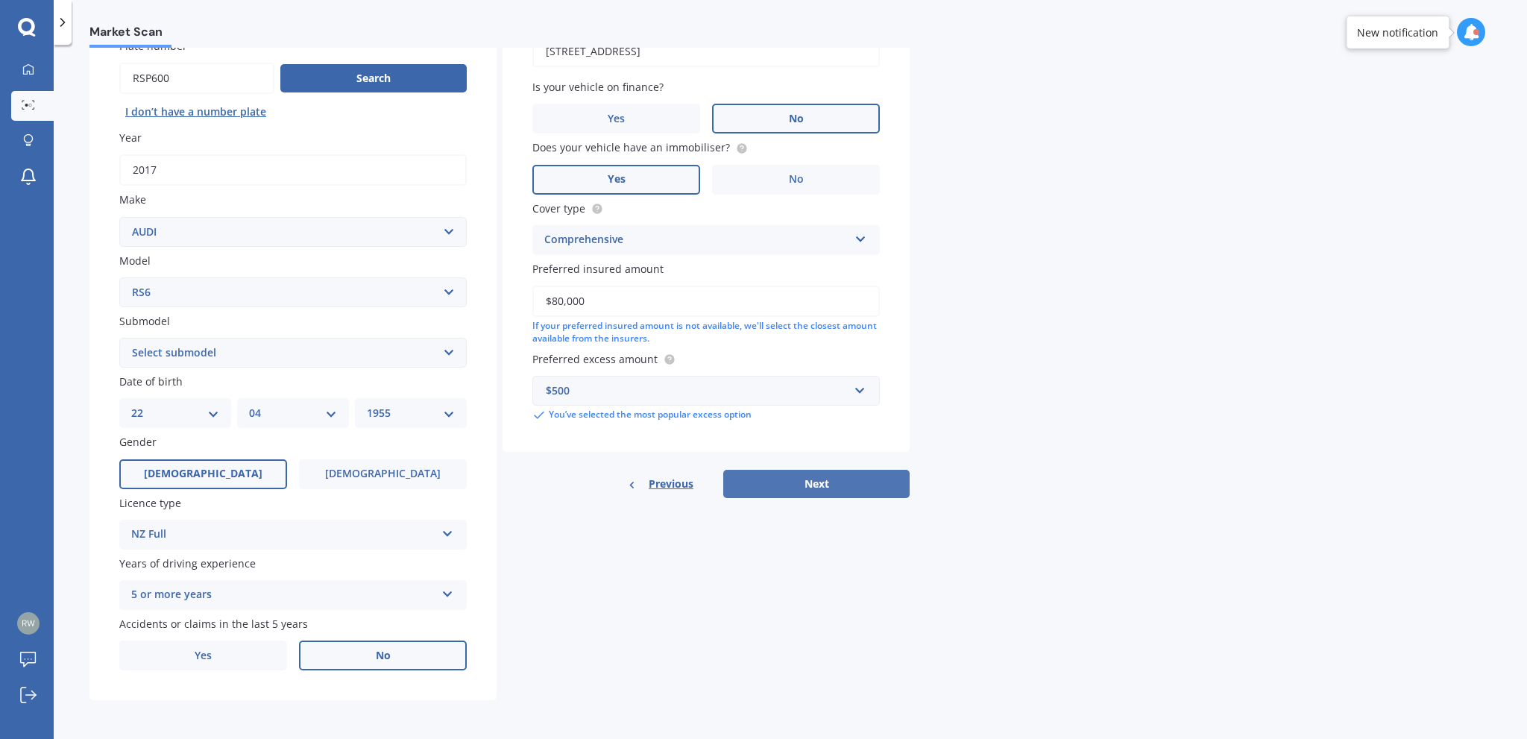
click at [828, 479] on button "Next" at bounding box center [816, 484] width 186 height 28
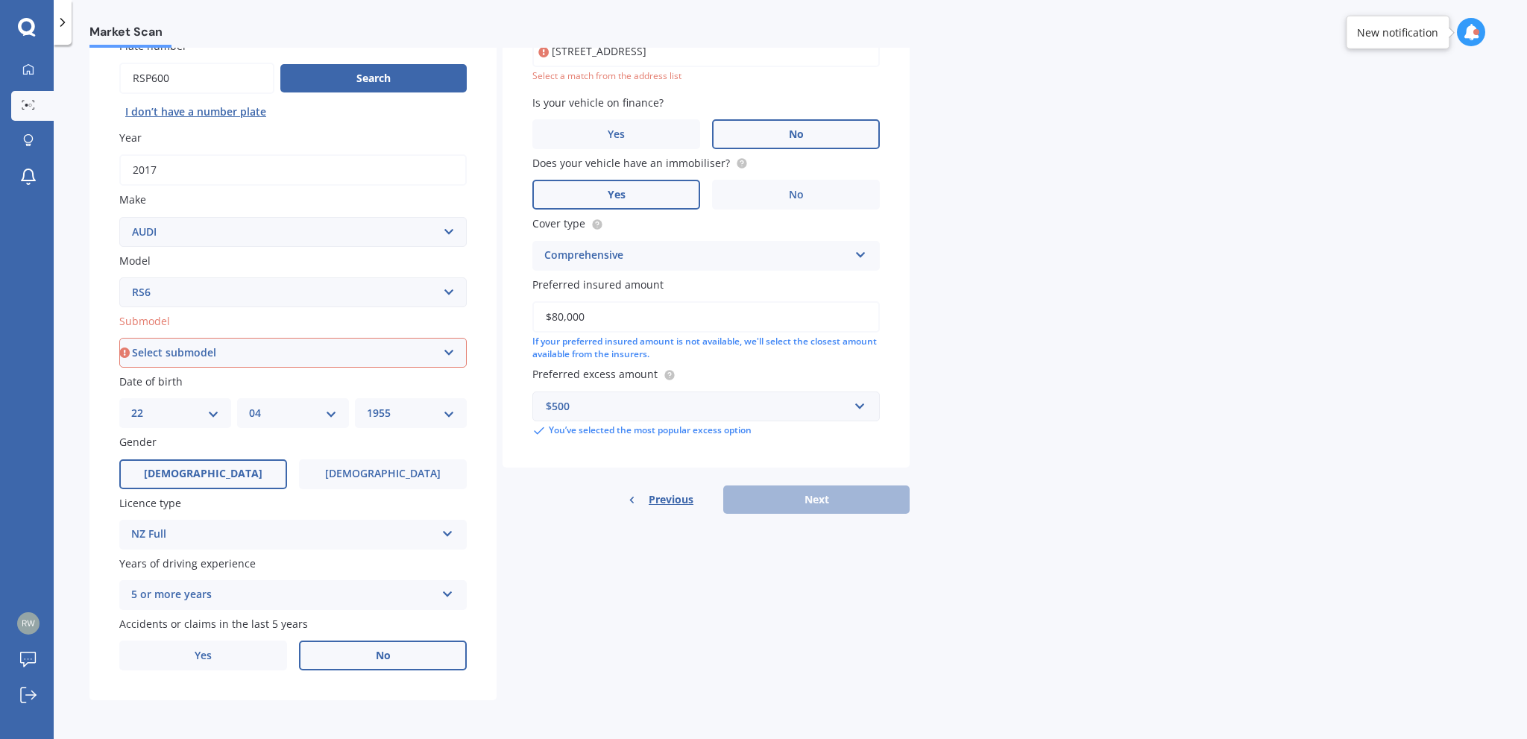
click at [232, 352] on select "Select submodel (All)" at bounding box center [293, 353] width 348 height 30
select select "(ALL)"
click at [119, 338] on select "Select submodel (All)" at bounding box center [293, 353] width 348 height 30
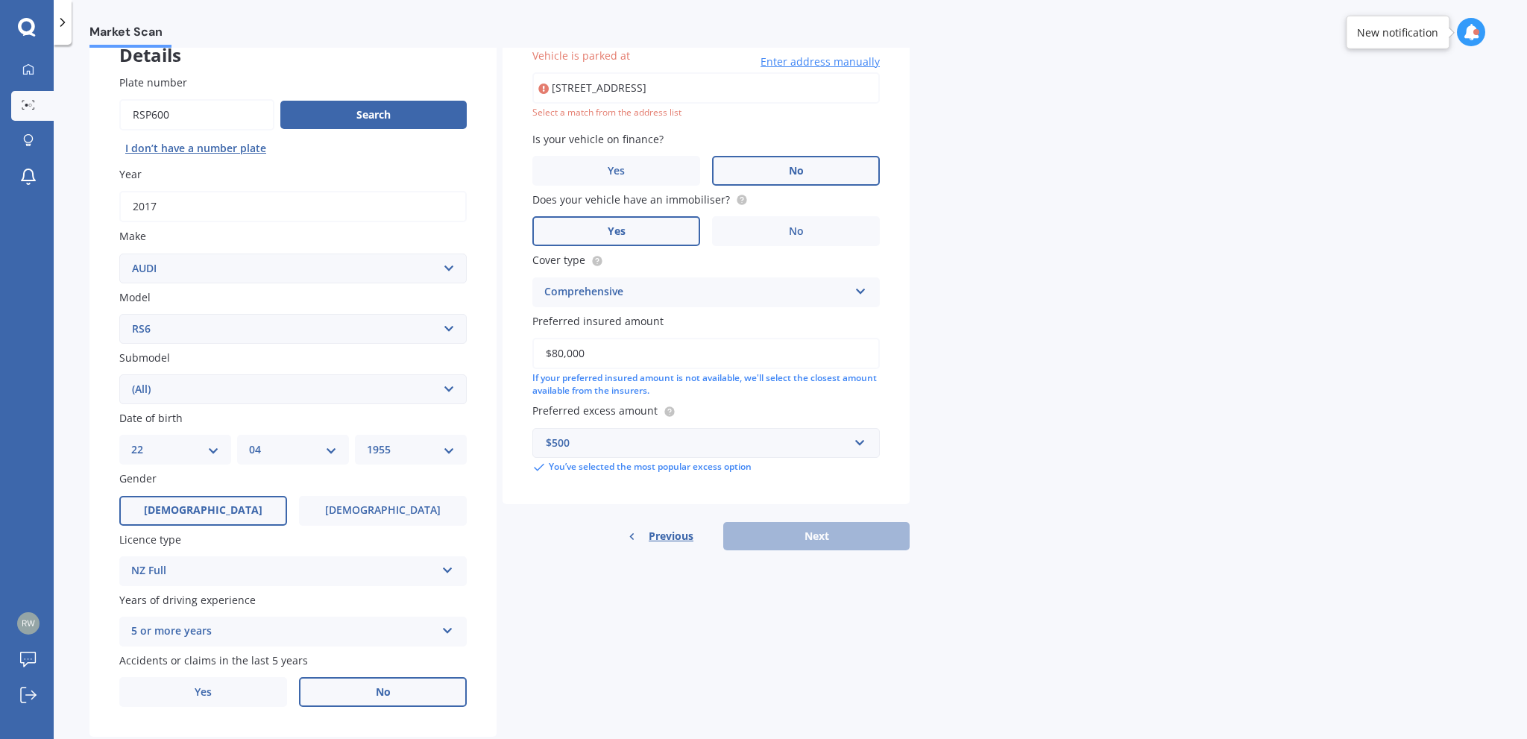
scroll to position [101, 0]
click at [814, 533] on div "Previous Next" at bounding box center [706, 537] width 407 height 28
click at [686, 87] on input "[STREET_ADDRESS]" at bounding box center [707, 88] width 348 height 31
type input "[STREET_ADDRESS]"
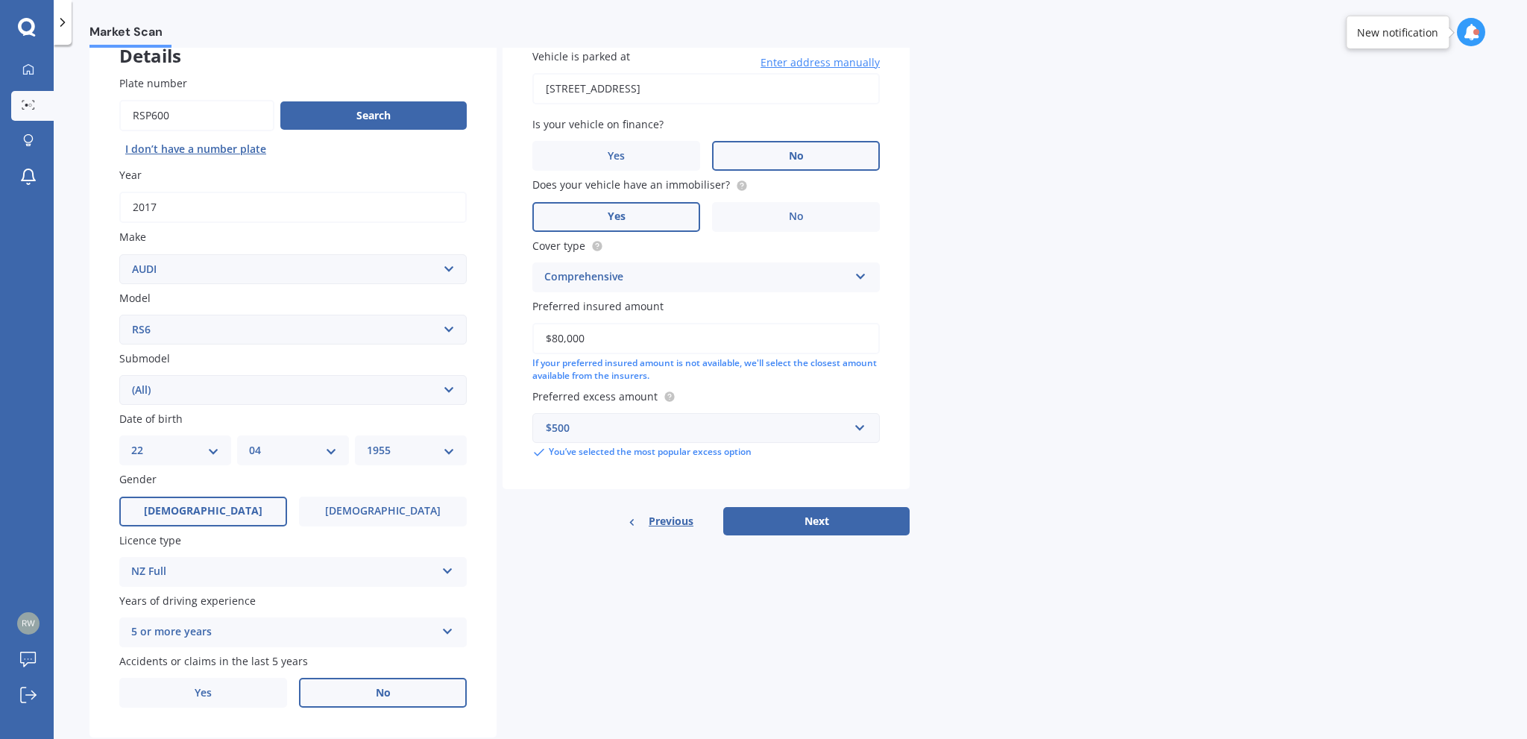
click at [815, 516] on button "Next" at bounding box center [816, 521] width 186 height 28
select select "22"
select select "04"
select select "1955"
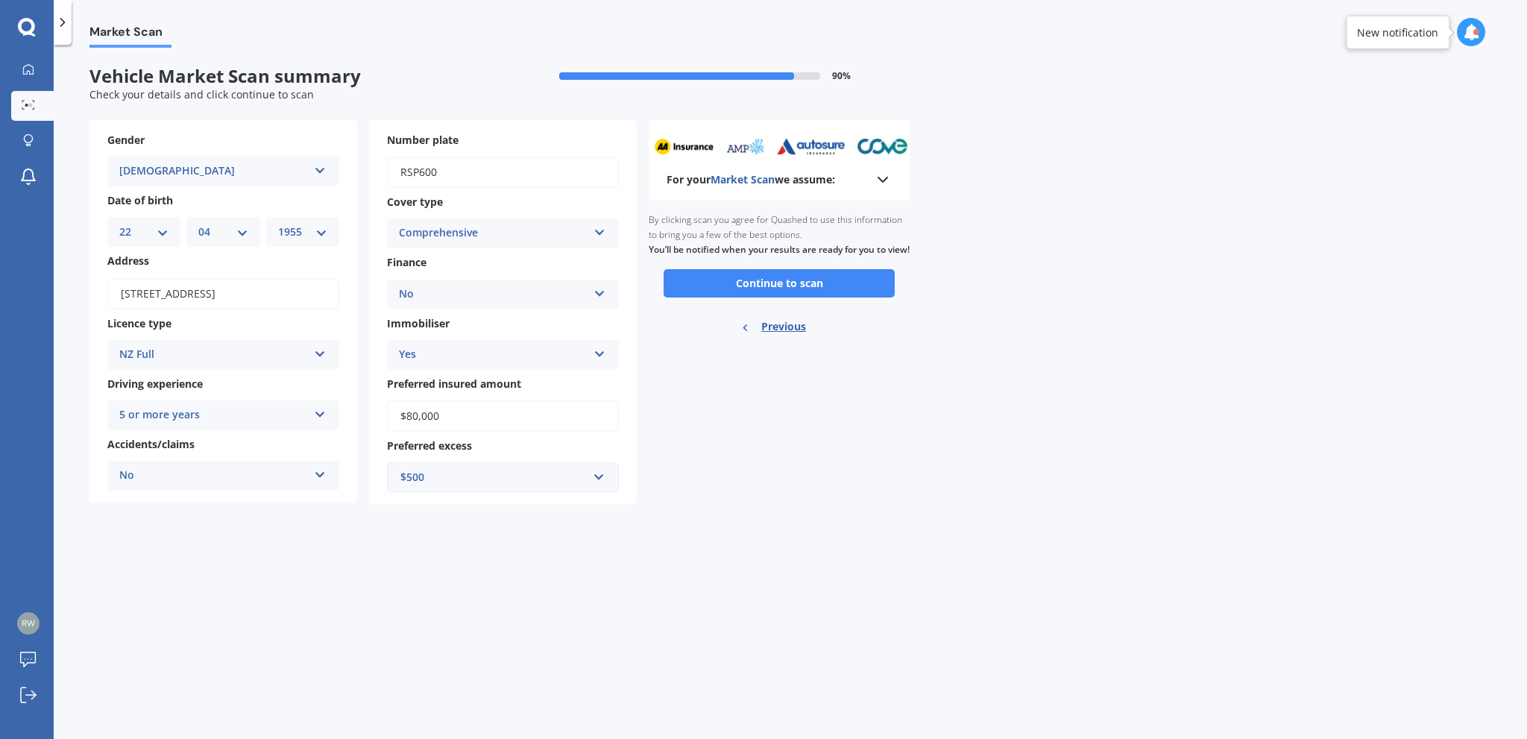
scroll to position [0, 0]
click at [773, 296] on button "Continue to scan" at bounding box center [779, 283] width 231 height 28
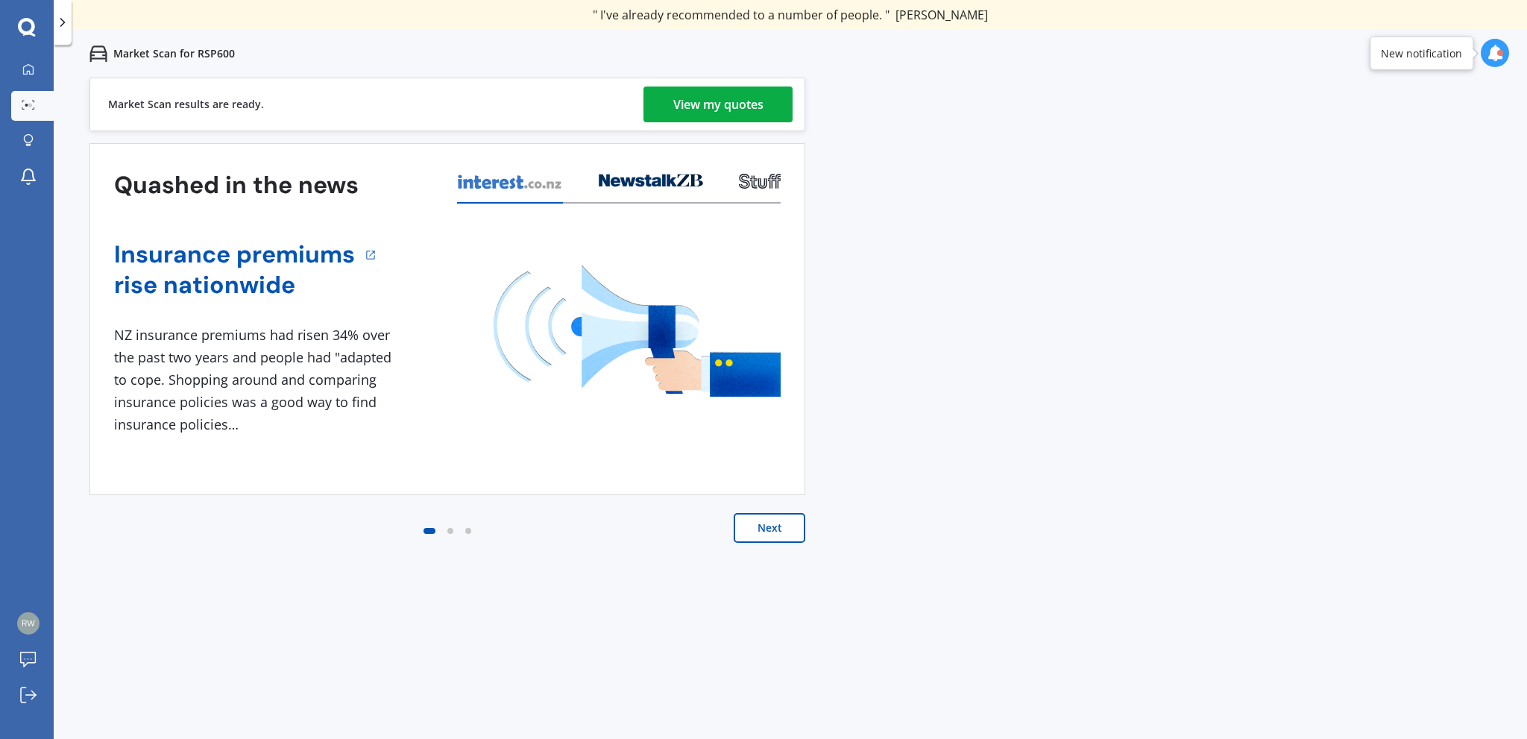
click at [714, 97] on div "View my quotes" at bounding box center [718, 105] width 90 height 36
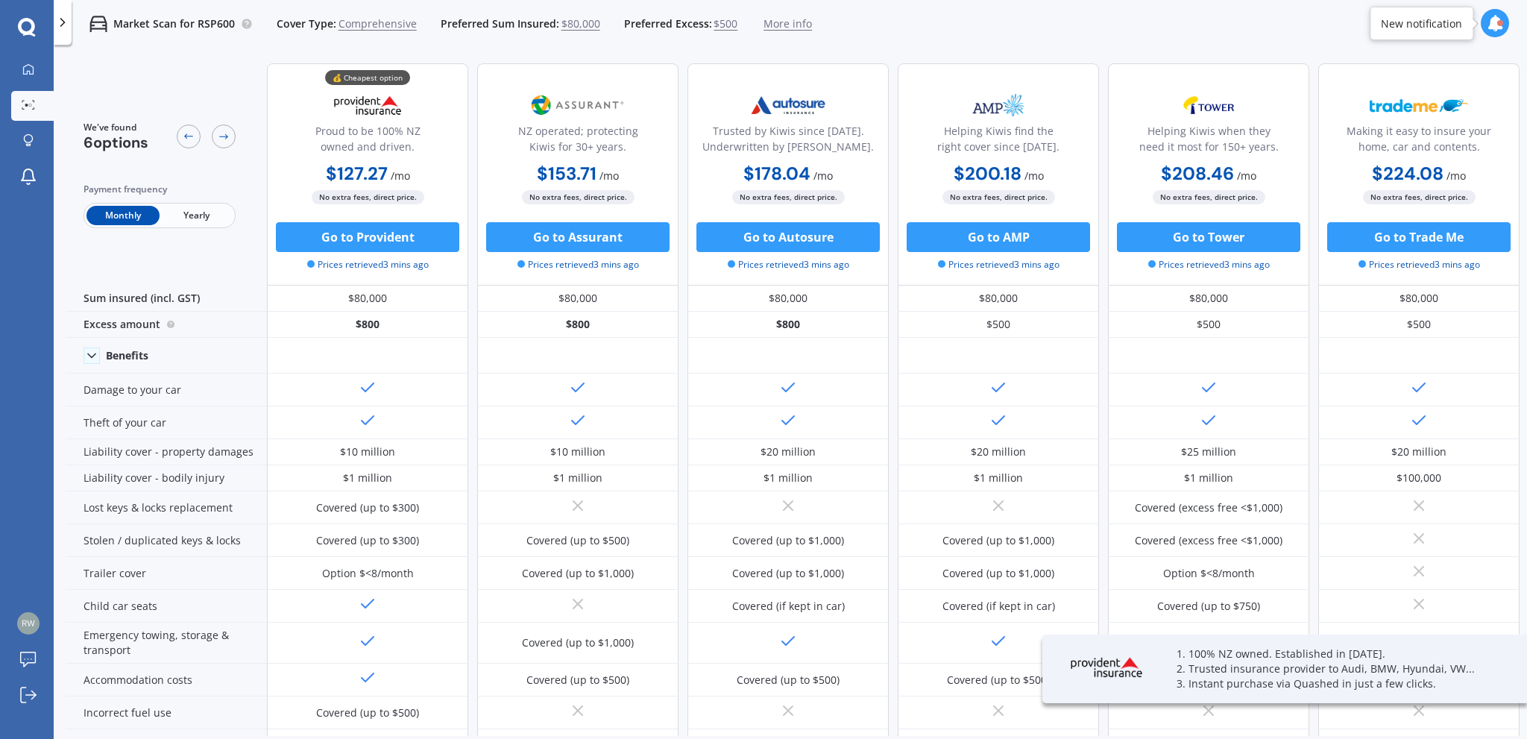
click at [203, 209] on span "Yearly" at bounding box center [196, 215] width 73 height 19
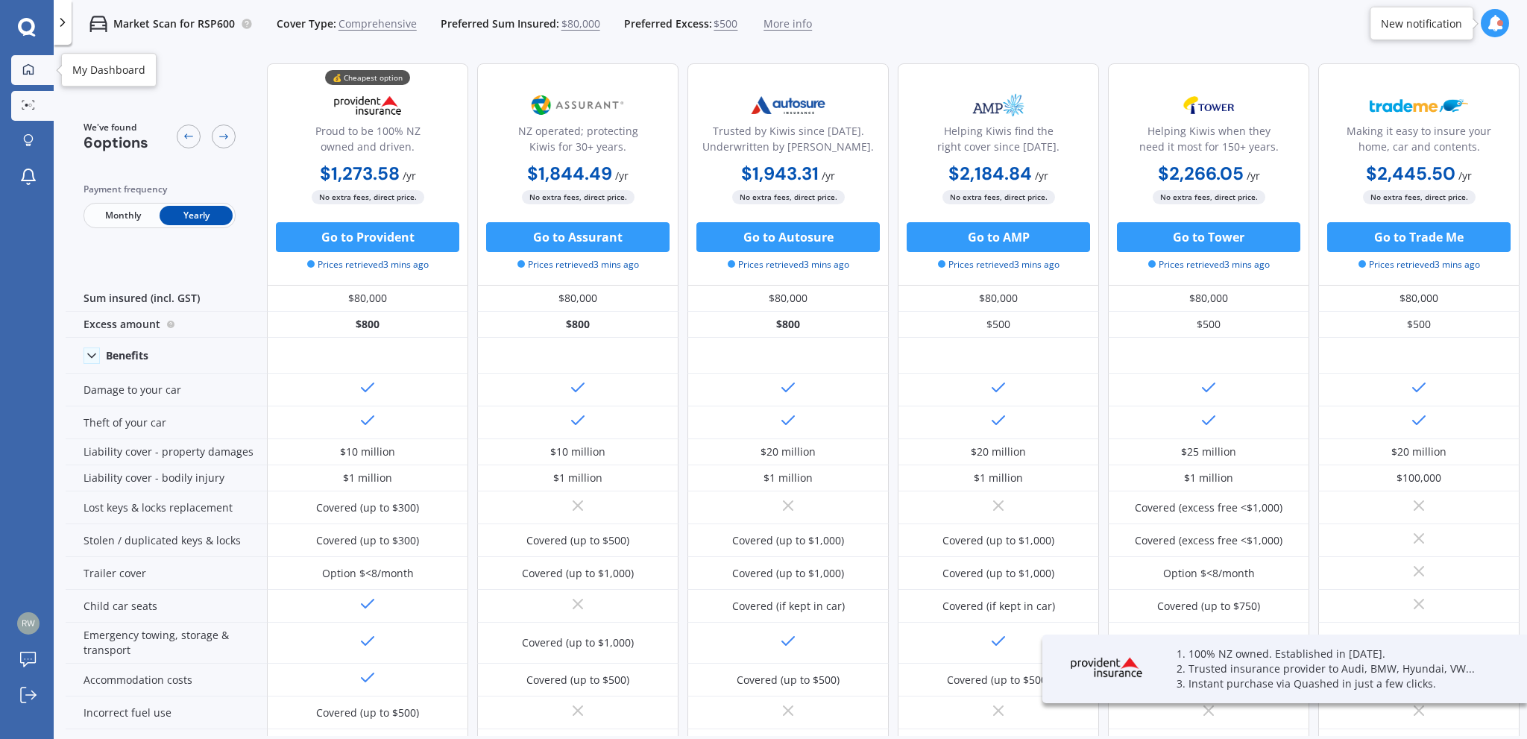
click at [25, 68] on icon at bounding box center [28, 69] width 12 height 12
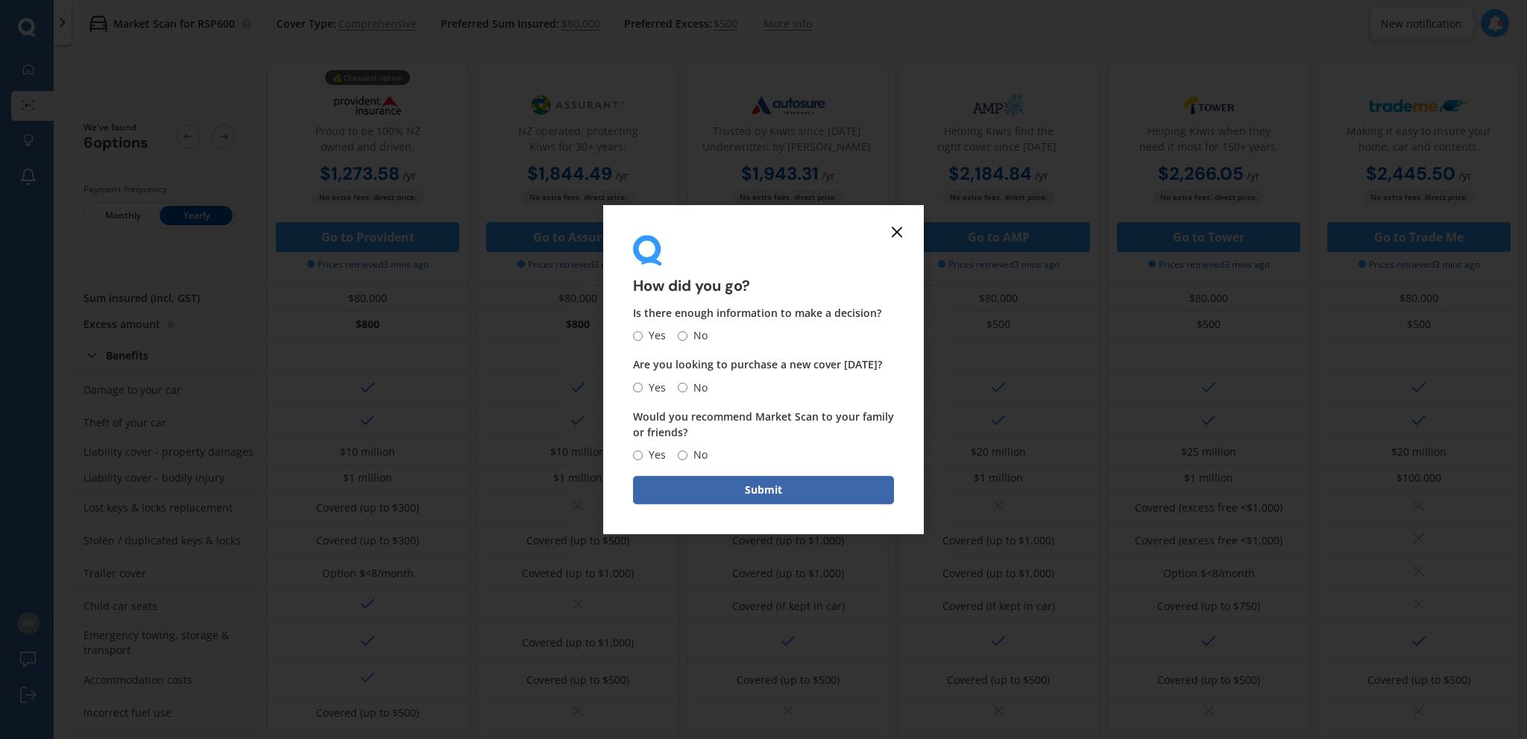
click at [628, 336] on form "How did you go? Is there enough information to make a decision? Yes No Are you …" at bounding box center [763, 370] width 321 height 330
click at [638, 333] on input "Yes" at bounding box center [638, 336] width 10 height 10
radio input "true"
click at [679, 386] on input "No" at bounding box center [683, 388] width 10 height 10
radio input "true"
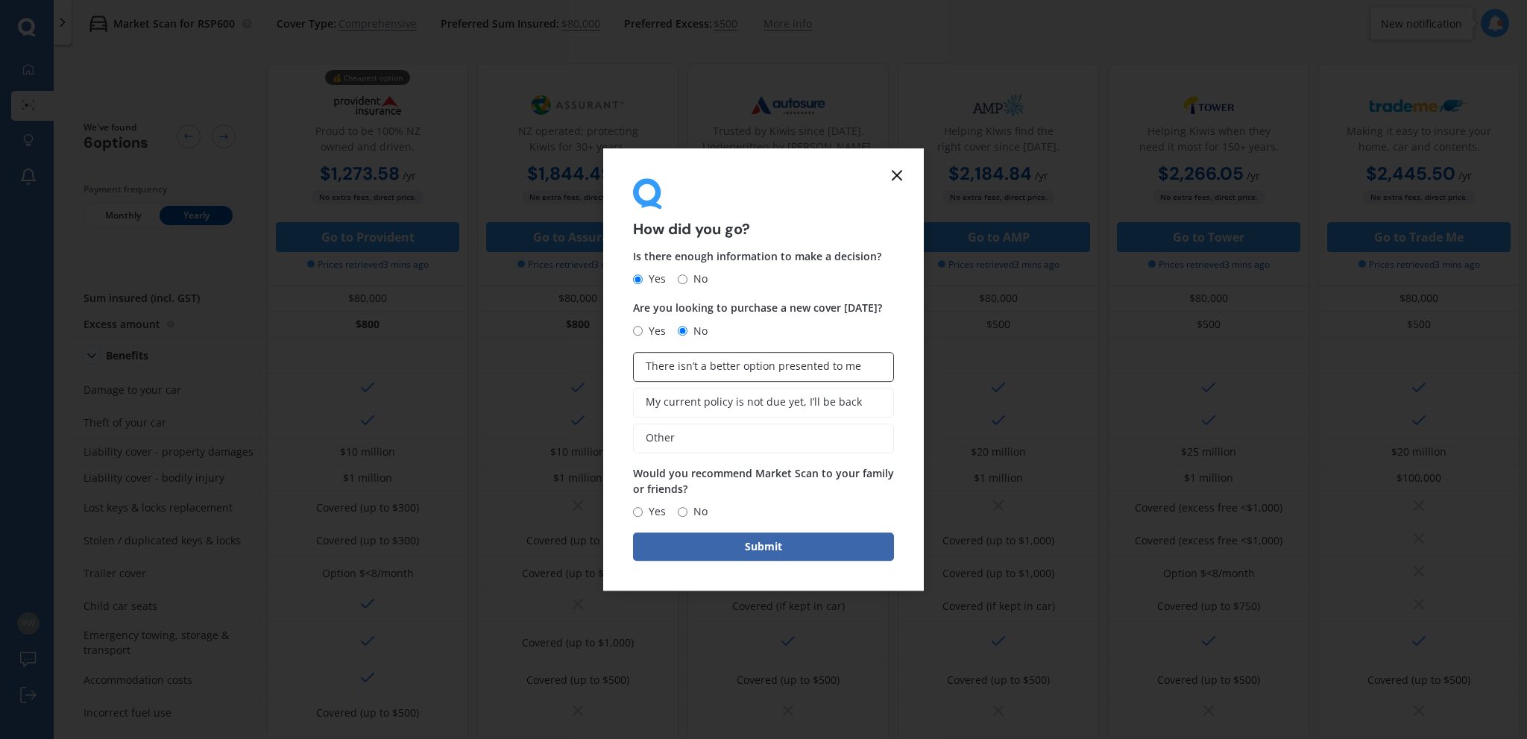
click at [740, 363] on span "There isn’t a better option presented to me" at bounding box center [754, 366] width 216 height 13
click at [0, 0] on input "There isn’t a better option presented to me" at bounding box center [0, 0] width 0 height 0
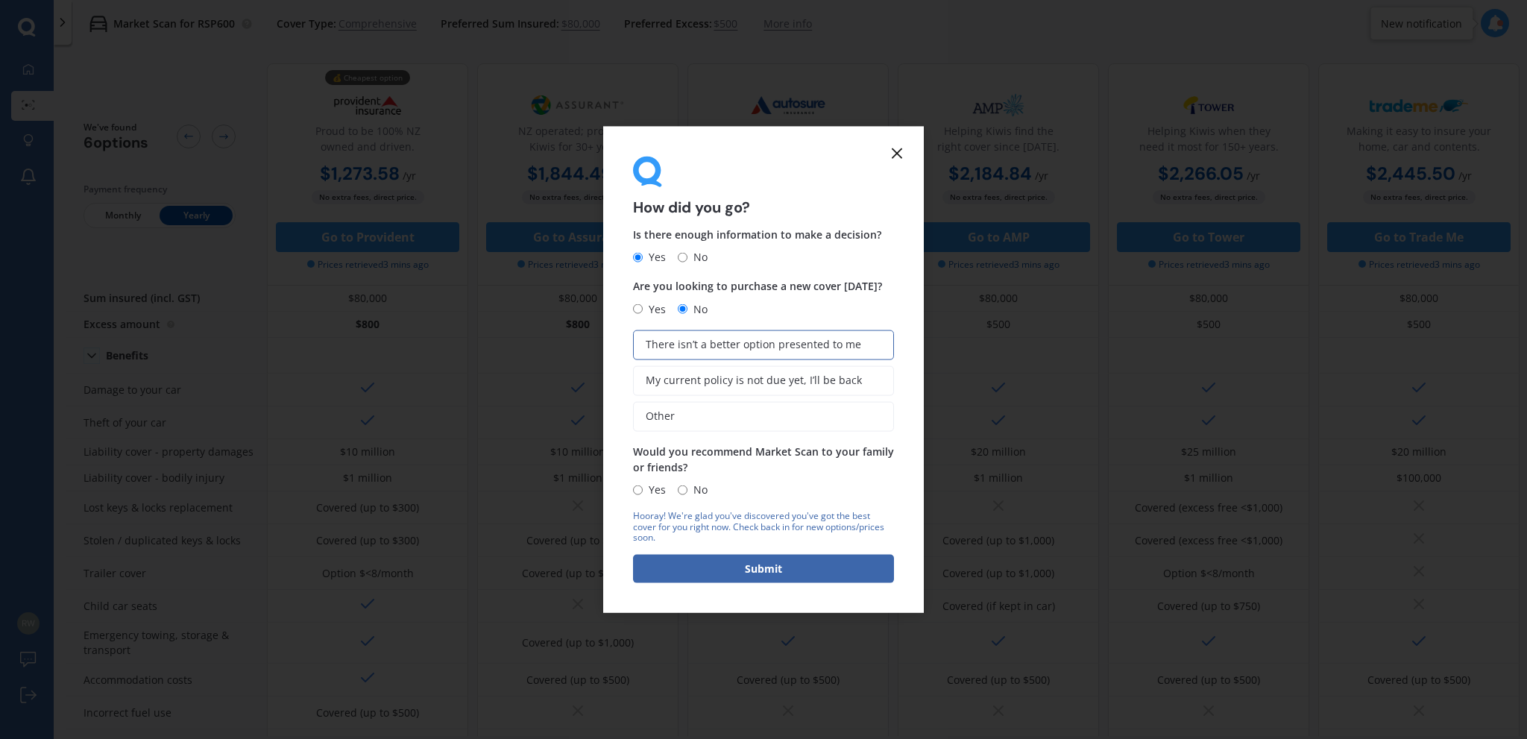
click at [640, 486] on input "Yes" at bounding box center [638, 490] width 10 height 10
radio input "true"
click at [756, 569] on button "Submit" at bounding box center [763, 569] width 261 height 28
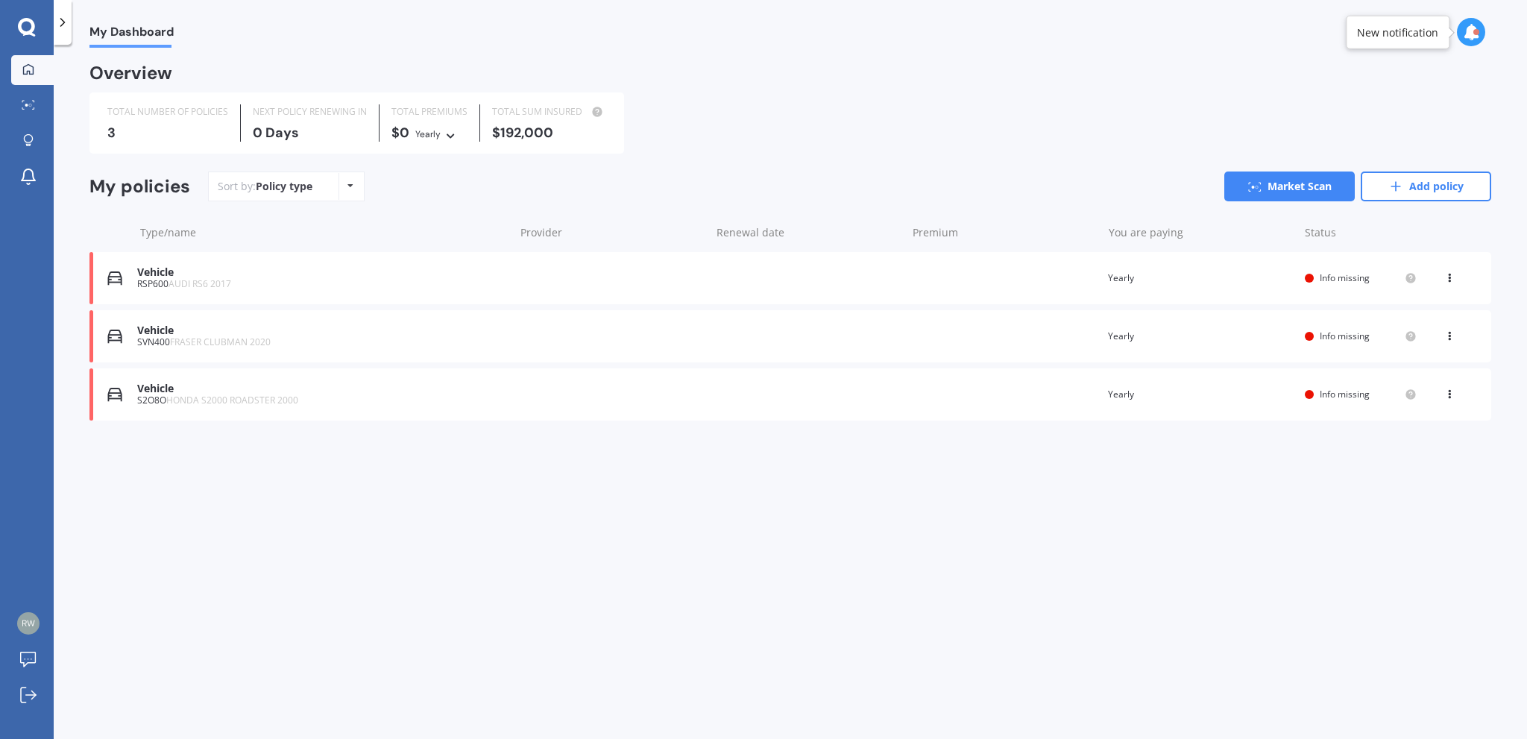
click at [1351, 280] on span "Info missing" at bounding box center [1345, 277] width 50 height 13
click at [732, 285] on div "Vehicle RSP600 AUDI RS6 2017 Renewal date Premium You are paying Yearly Status …" at bounding box center [790, 278] width 1402 height 52
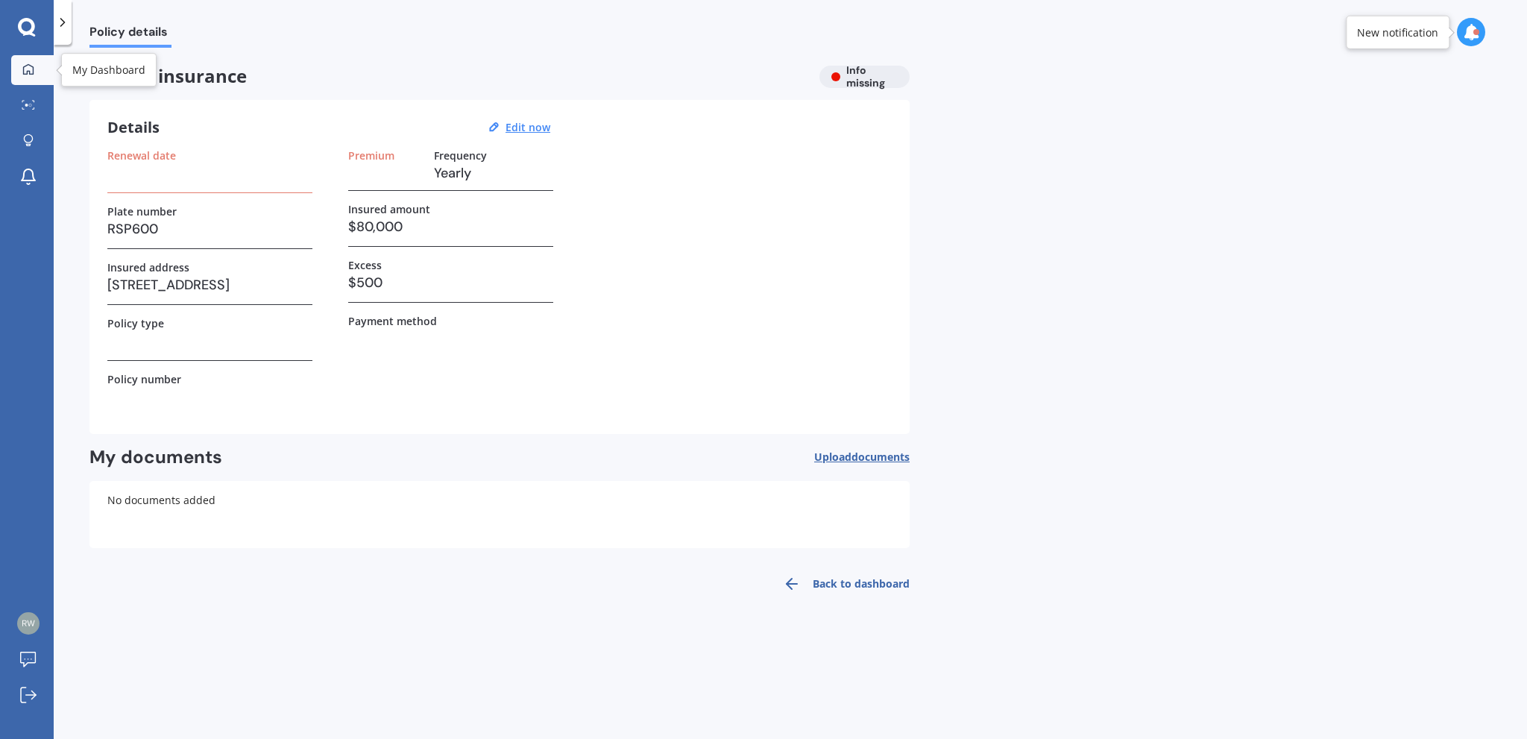
click at [11, 66] on link "My Dashboard" at bounding box center [32, 70] width 43 height 30
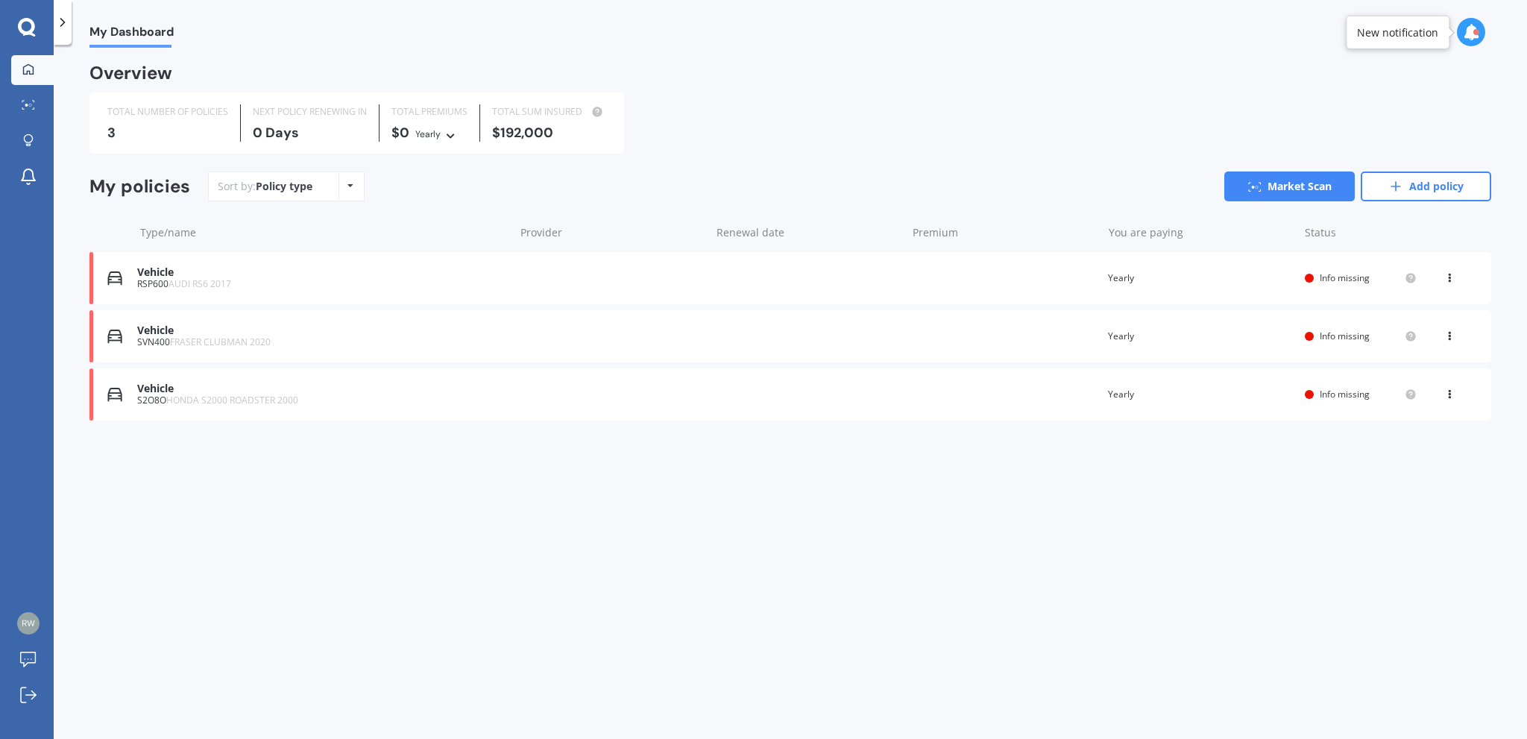
click at [1450, 278] on icon at bounding box center [1450, 275] width 10 height 9
click at [1505, 289] on div "My Dashboard Overview TOTAL NUMBER OF POLICIES 3 NEXT POLICY RENEWING [DATE] TO…" at bounding box center [791, 395] width 1474 height 694
click at [1448, 276] on icon at bounding box center [1450, 275] width 10 height 9
click at [1408, 333] on div "Delete" at bounding box center [1417, 336] width 148 height 30
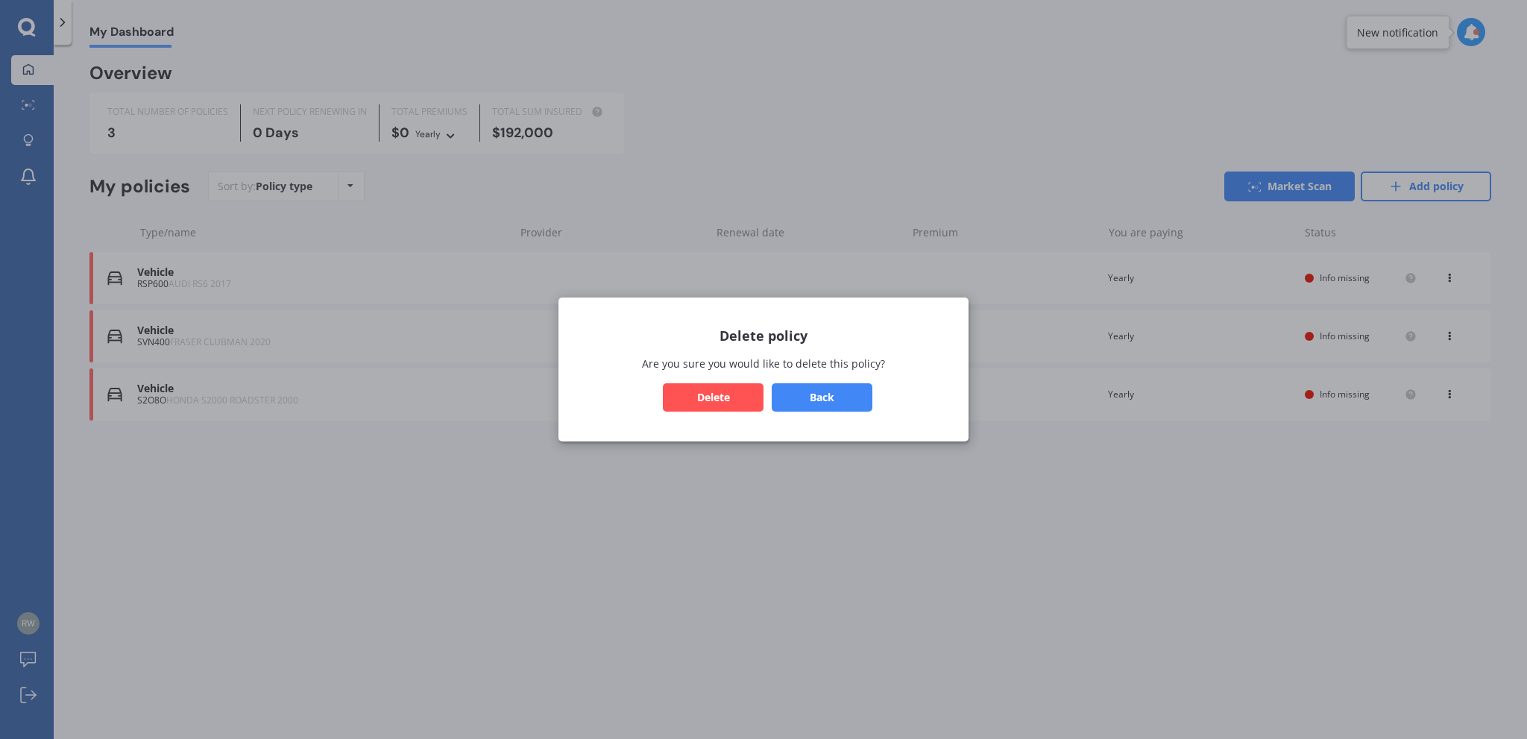
click at [731, 393] on button "Delete" at bounding box center [713, 397] width 101 height 28
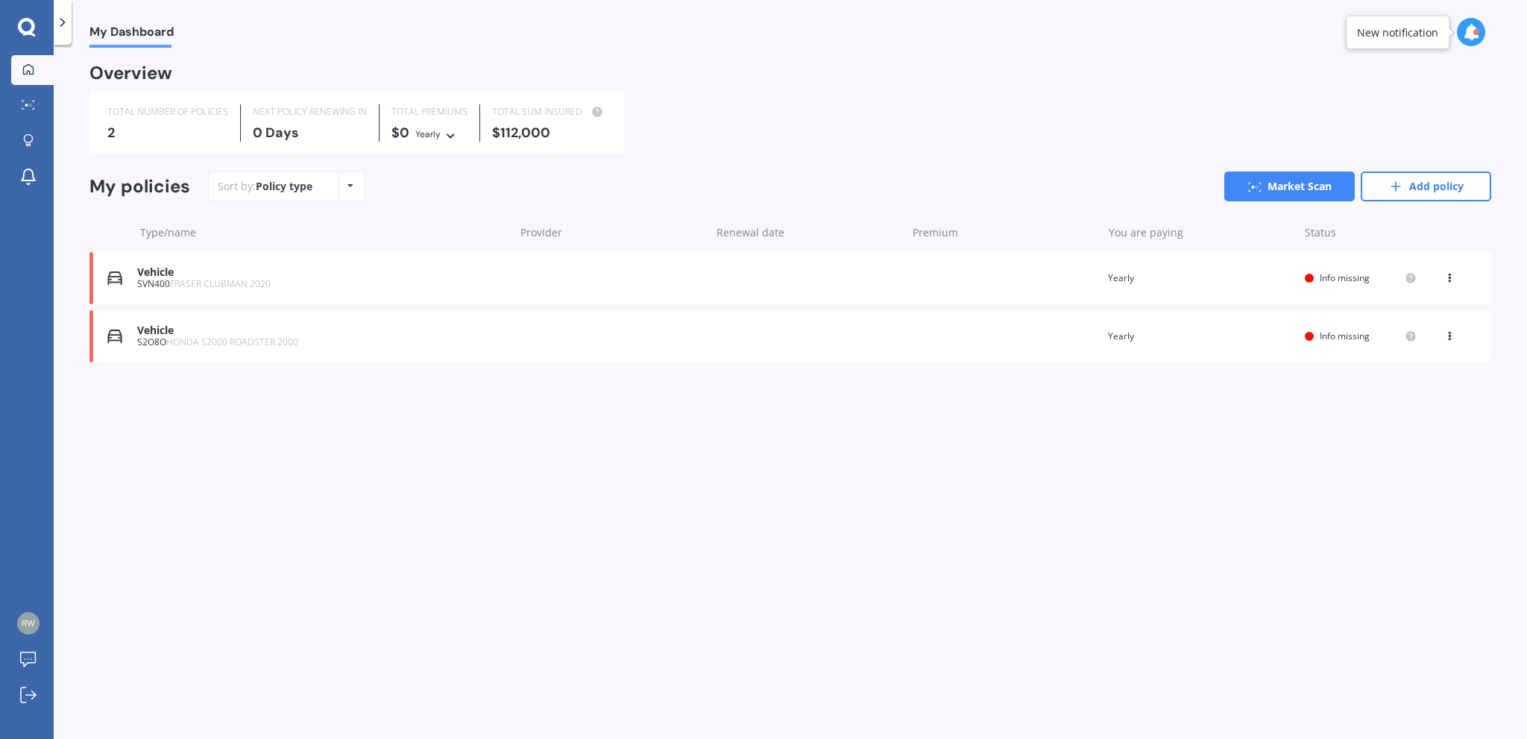
click at [29, 25] on icon at bounding box center [27, 27] width 18 height 19
click at [31, 104] on icon at bounding box center [28, 105] width 13 height 10
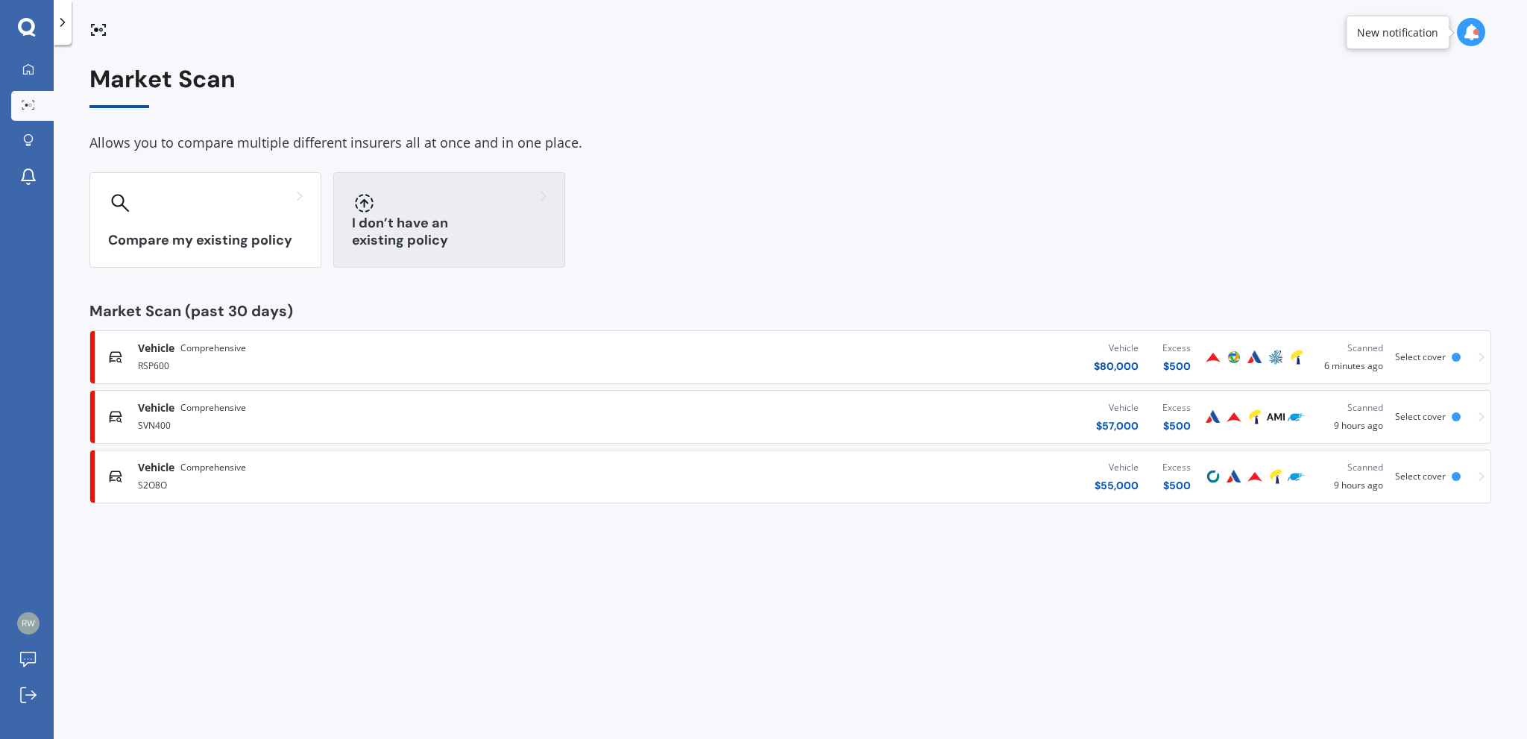
click at [492, 236] on h3 "I don’t have an existing policy" at bounding box center [449, 232] width 195 height 34
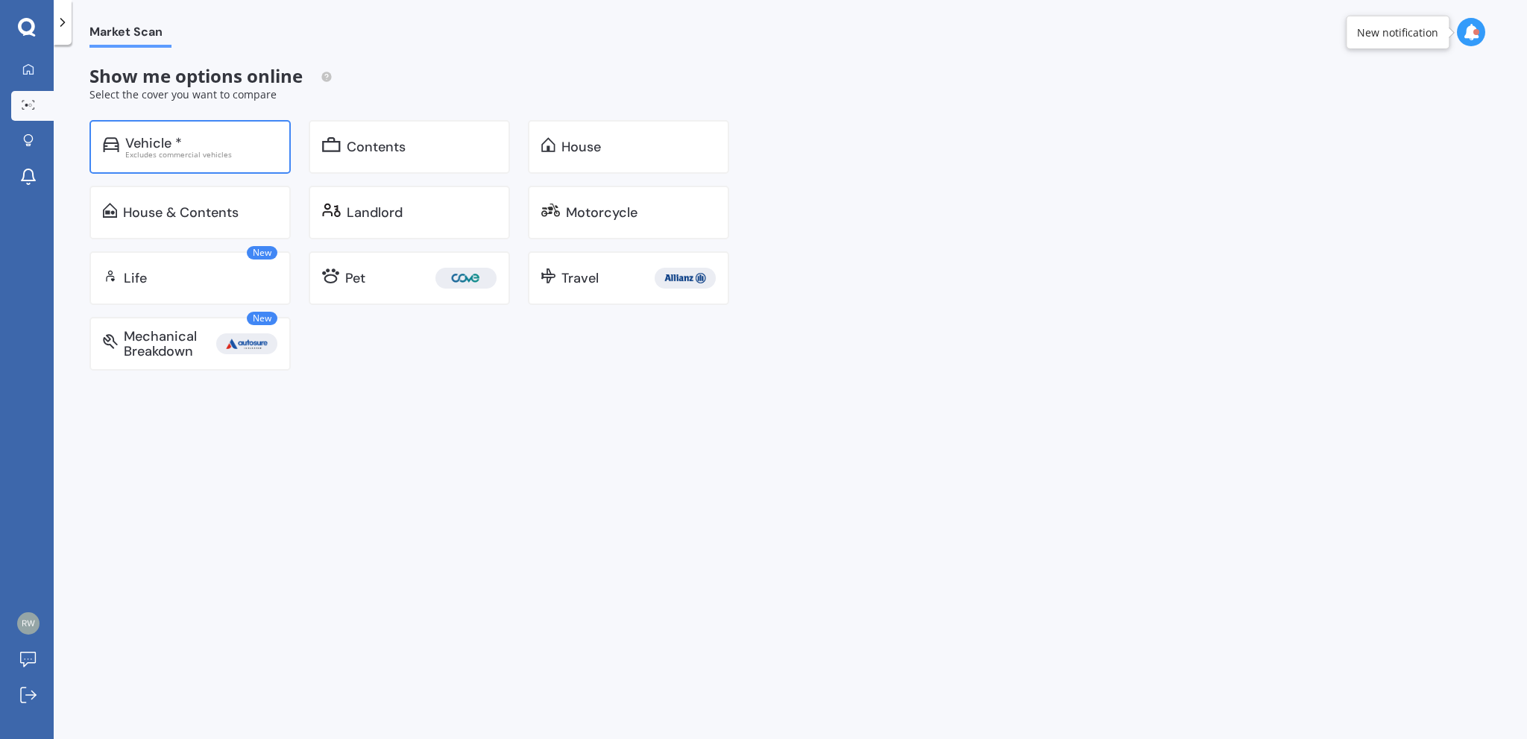
click at [171, 139] on div "Vehicle *" at bounding box center [153, 143] width 57 height 15
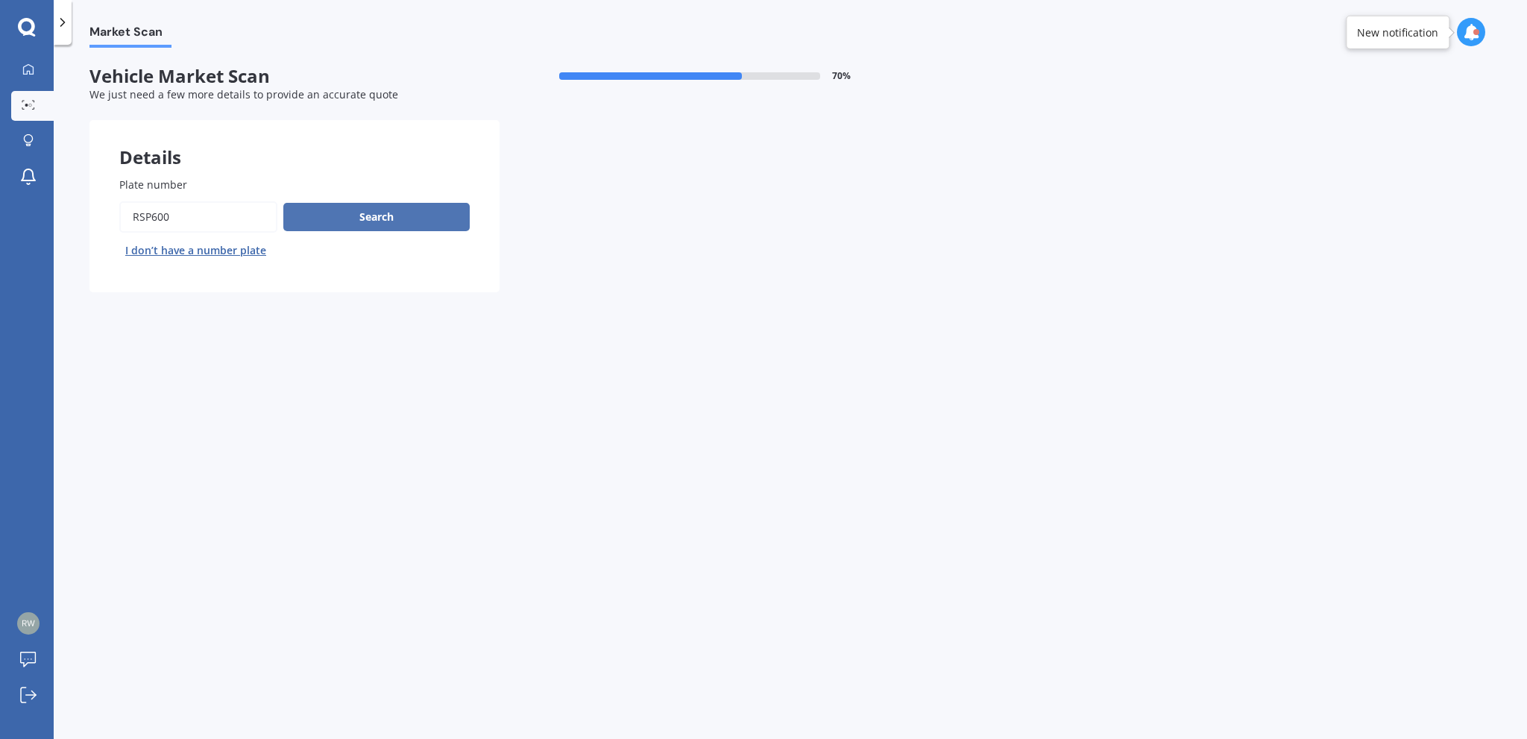
click at [369, 213] on button "Search" at bounding box center [376, 217] width 186 height 28
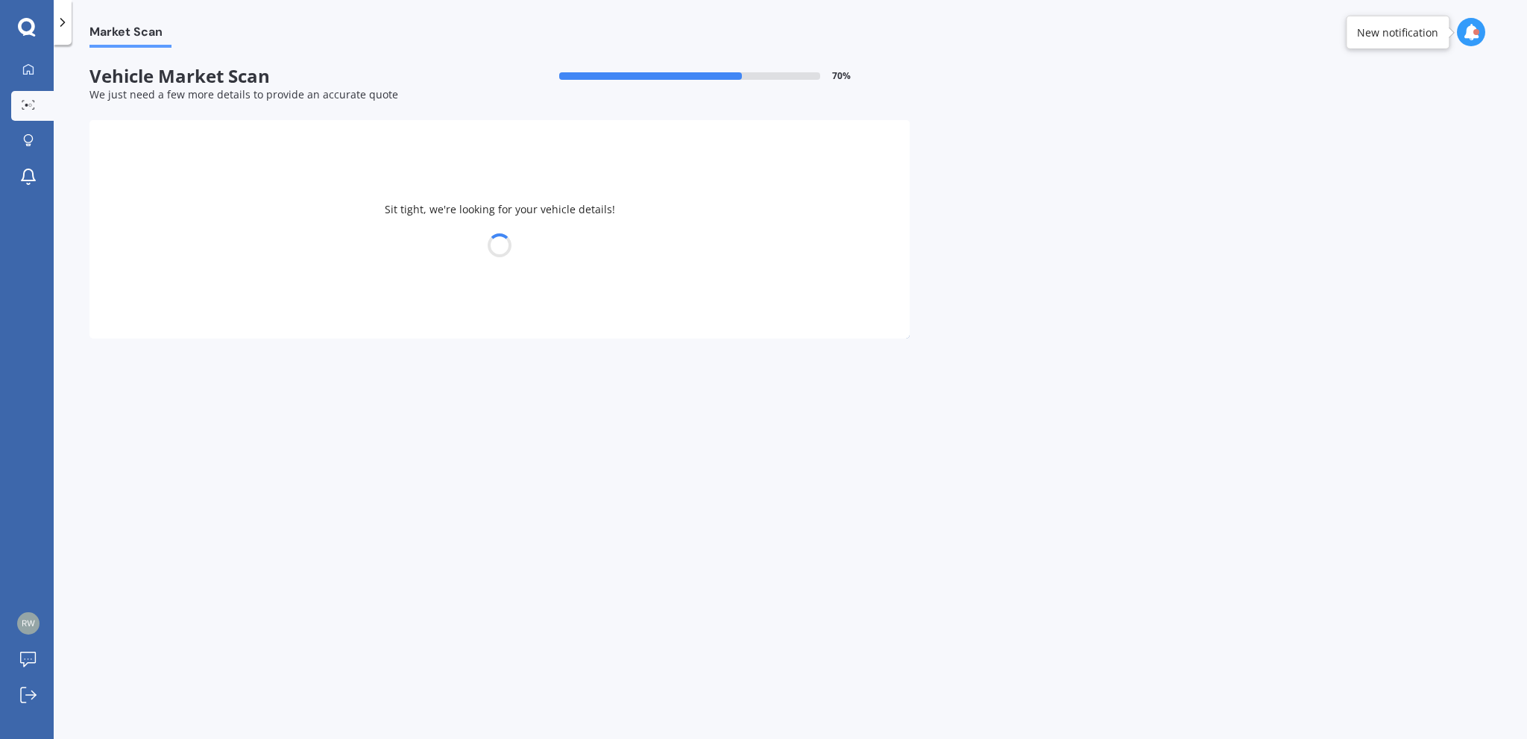
select select "AUDI"
select select "RS6"
select select "22"
select select "04"
select select "1955"
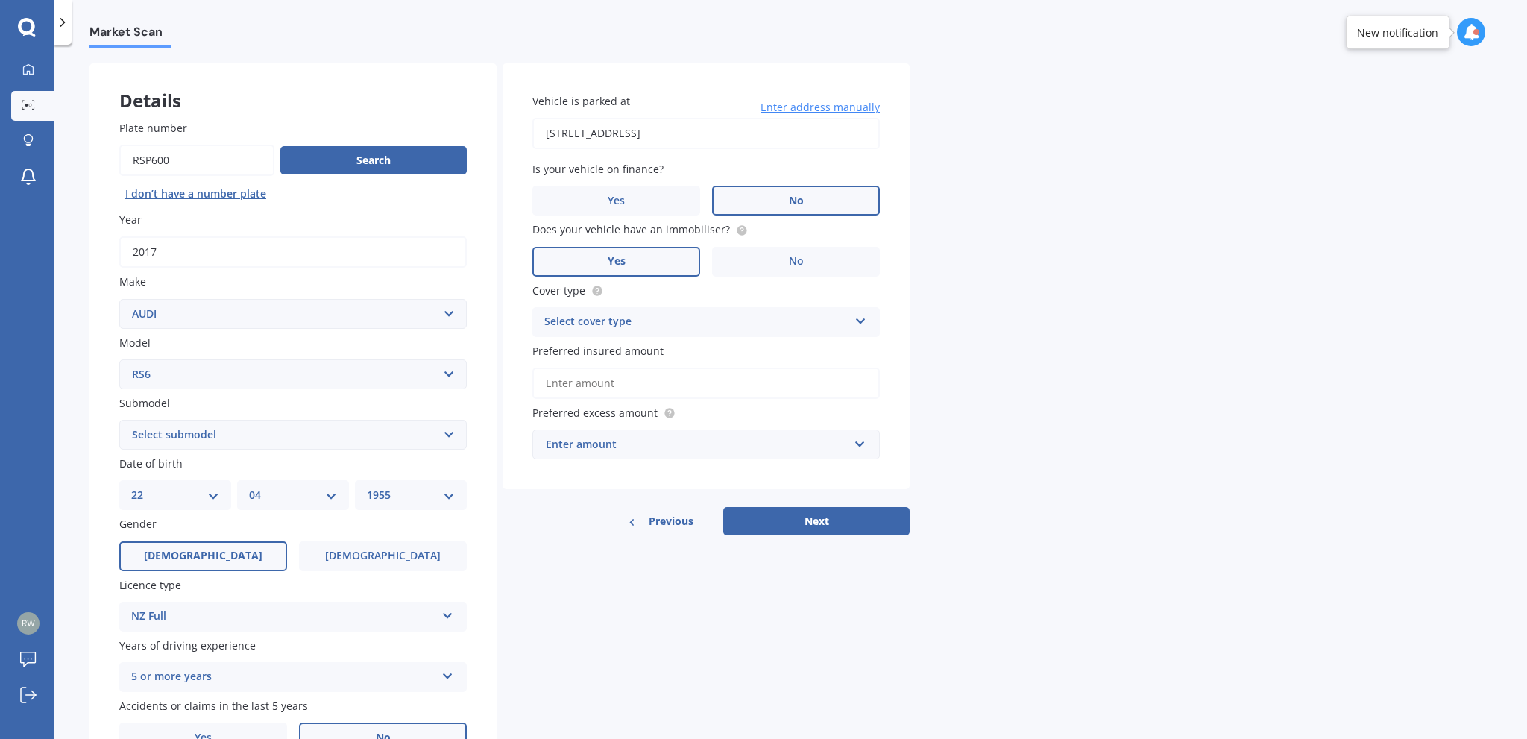
scroll to position [139, 0]
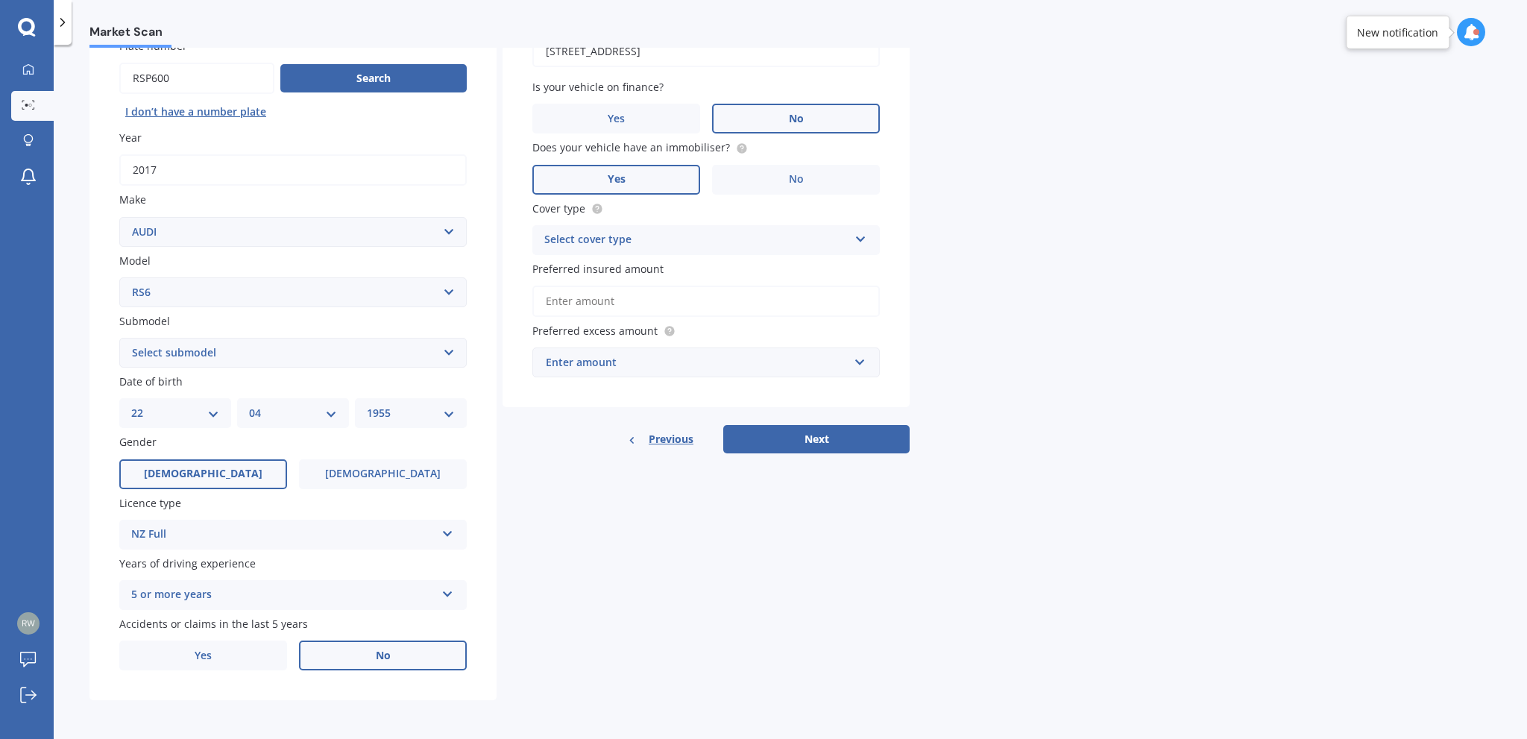
click at [635, 304] on input "Preferred insured amount" at bounding box center [707, 301] width 348 height 31
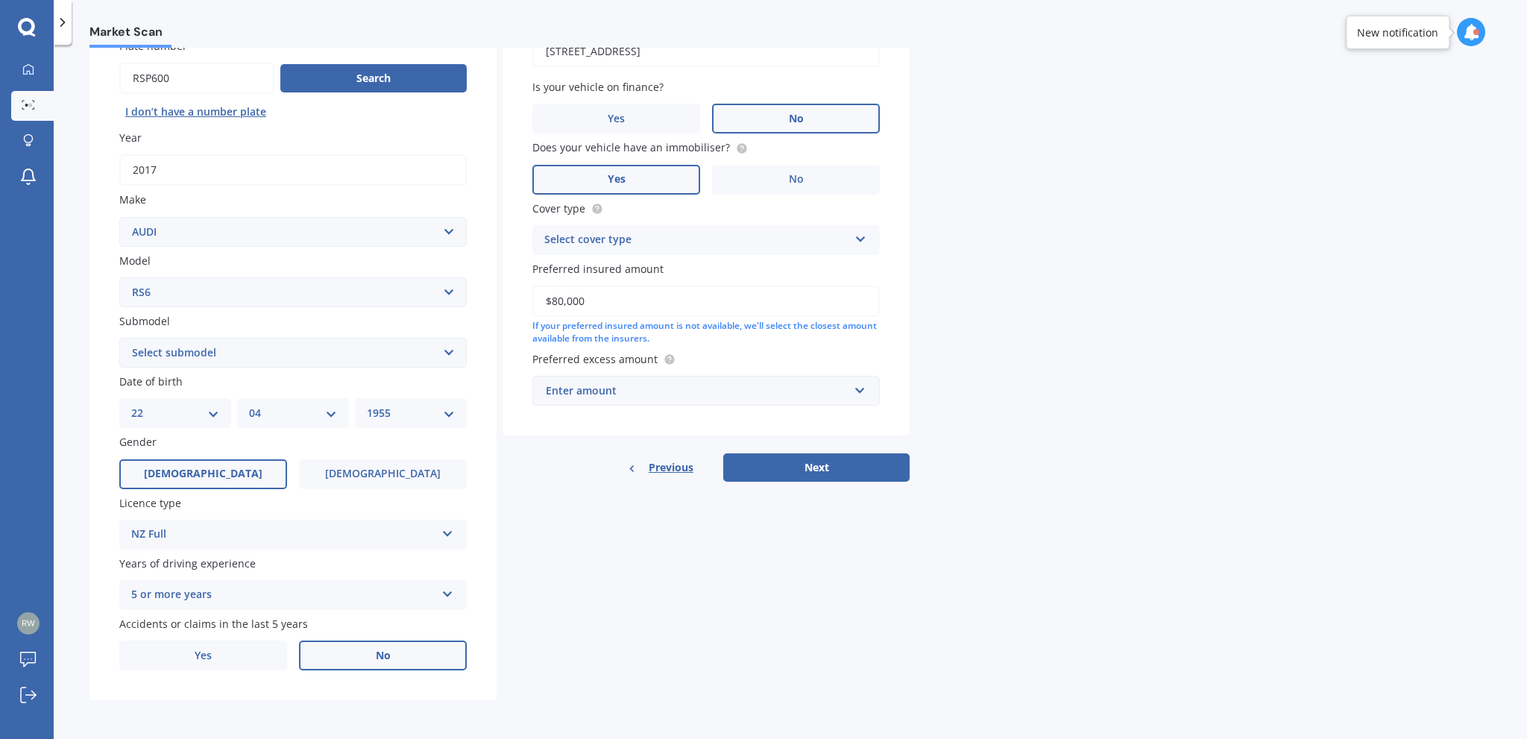
drag, startPoint x: 559, startPoint y: 301, endPoint x: 567, endPoint y: 298, distance: 8.0
click at [559, 300] on input "$80,000" at bounding box center [707, 301] width 348 height 31
type input "$70,000"
click at [624, 390] on div "Enter amount" at bounding box center [697, 391] width 303 height 16
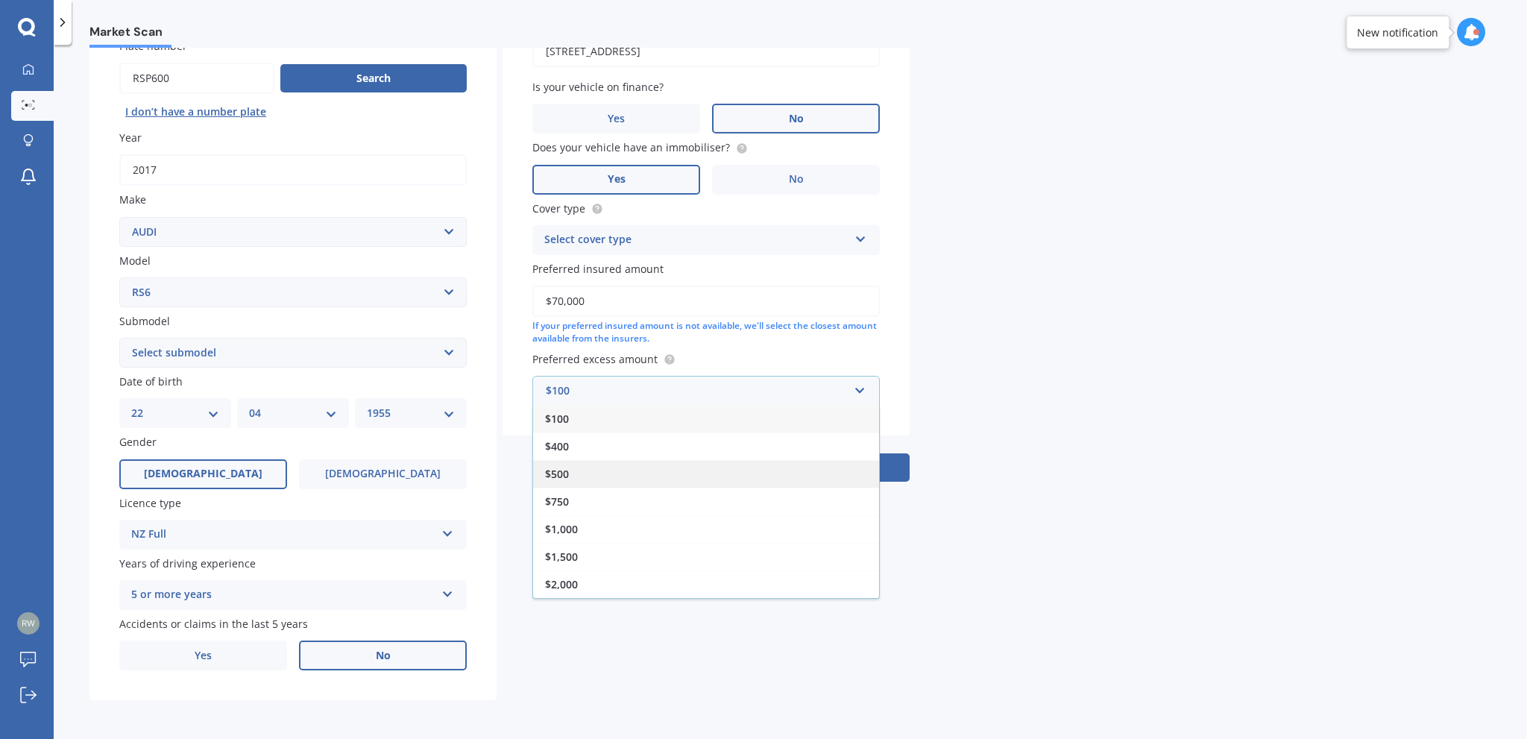
click at [618, 477] on div "$500" at bounding box center [706, 474] width 346 height 28
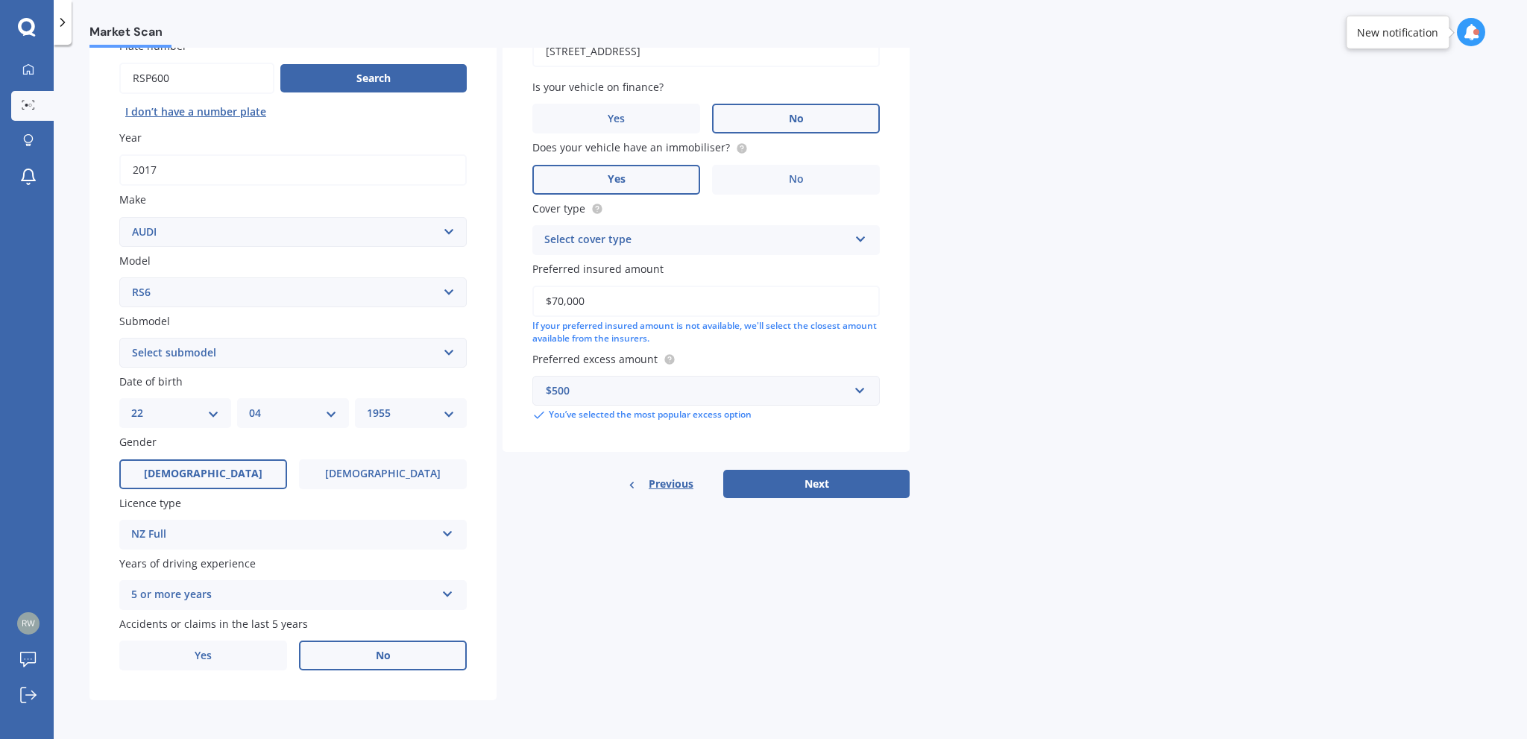
click at [819, 478] on button "Next" at bounding box center [816, 484] width 186 height 28
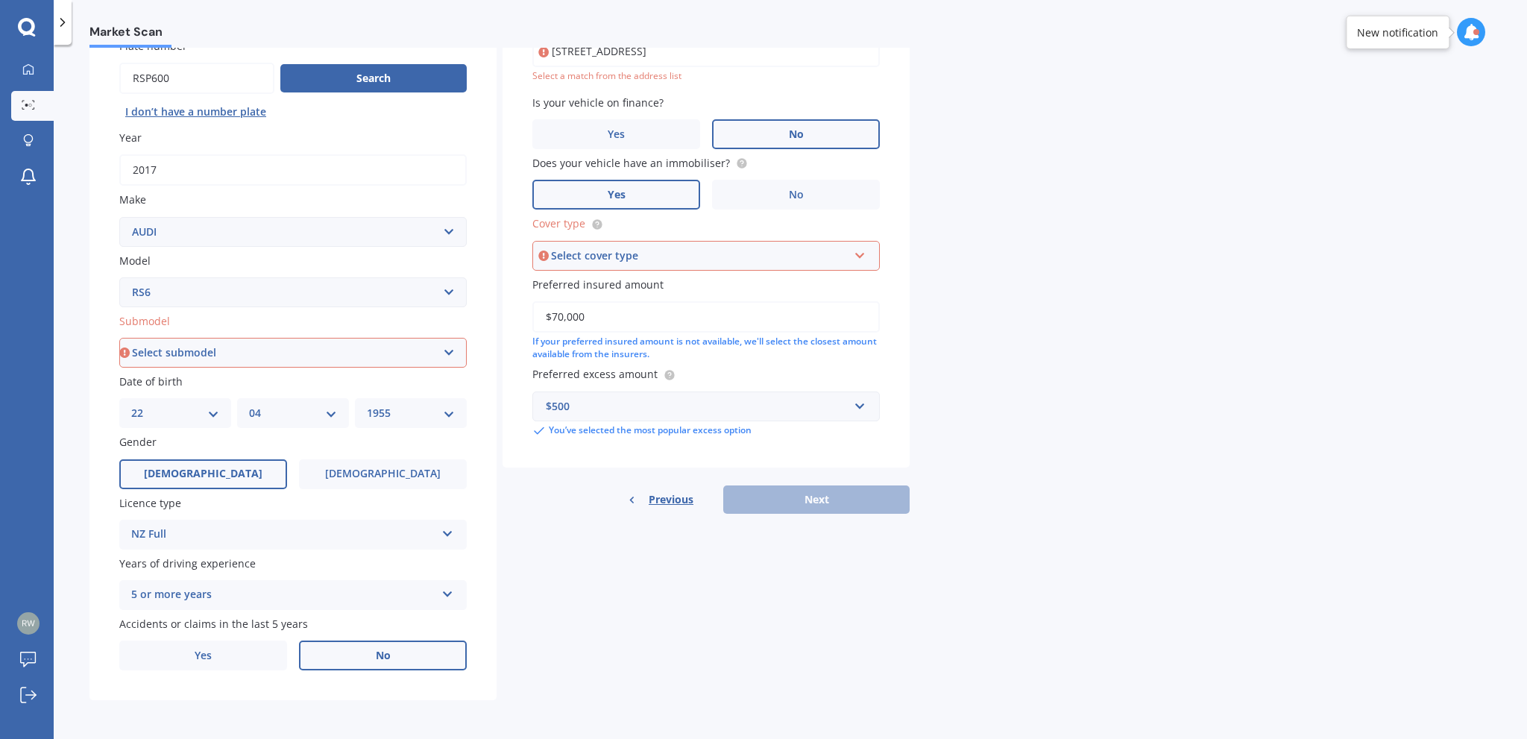
click at [241, 348] on select "Select submodel (All)" at bounding box center [293, 353] width 348 height 30
select select "(ALL)"
click at [119, 338] on select "Select submodel (All)" at bounding box center [293, 353] width 348 height 30
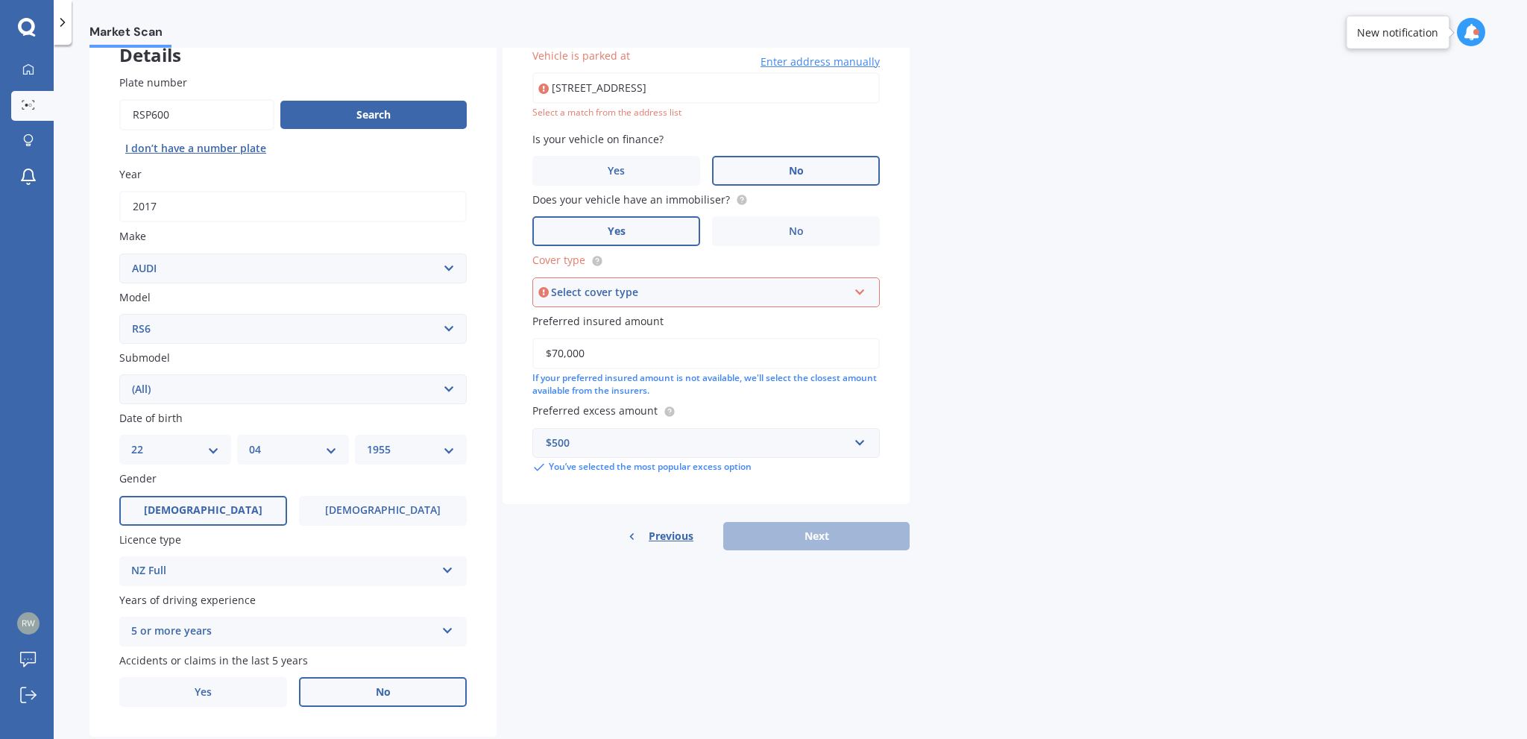
scroll to position [101, 0]
type input "[STREET_ADDRESS]"
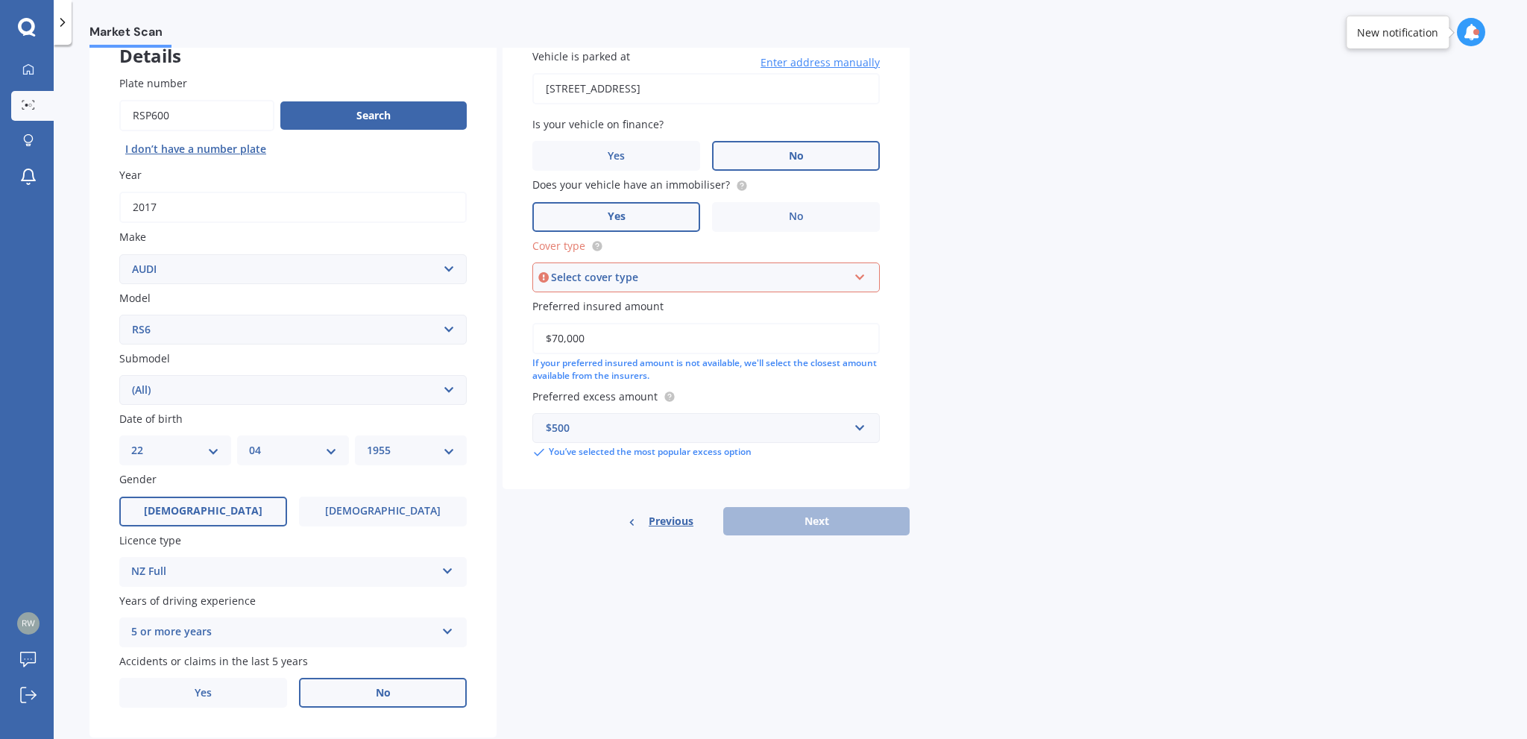
click at [618, 273] on div "Select cover type" at bounding box center [699, 277] width 297 height 16
click at [613, 301] on span "Comprehensive" at bounding box center [585, 305] width 79 height 14
click at [842, 512] on button "Next" at bounding box center [816, 521] width 186 height 28
select select "22"
select select "04"
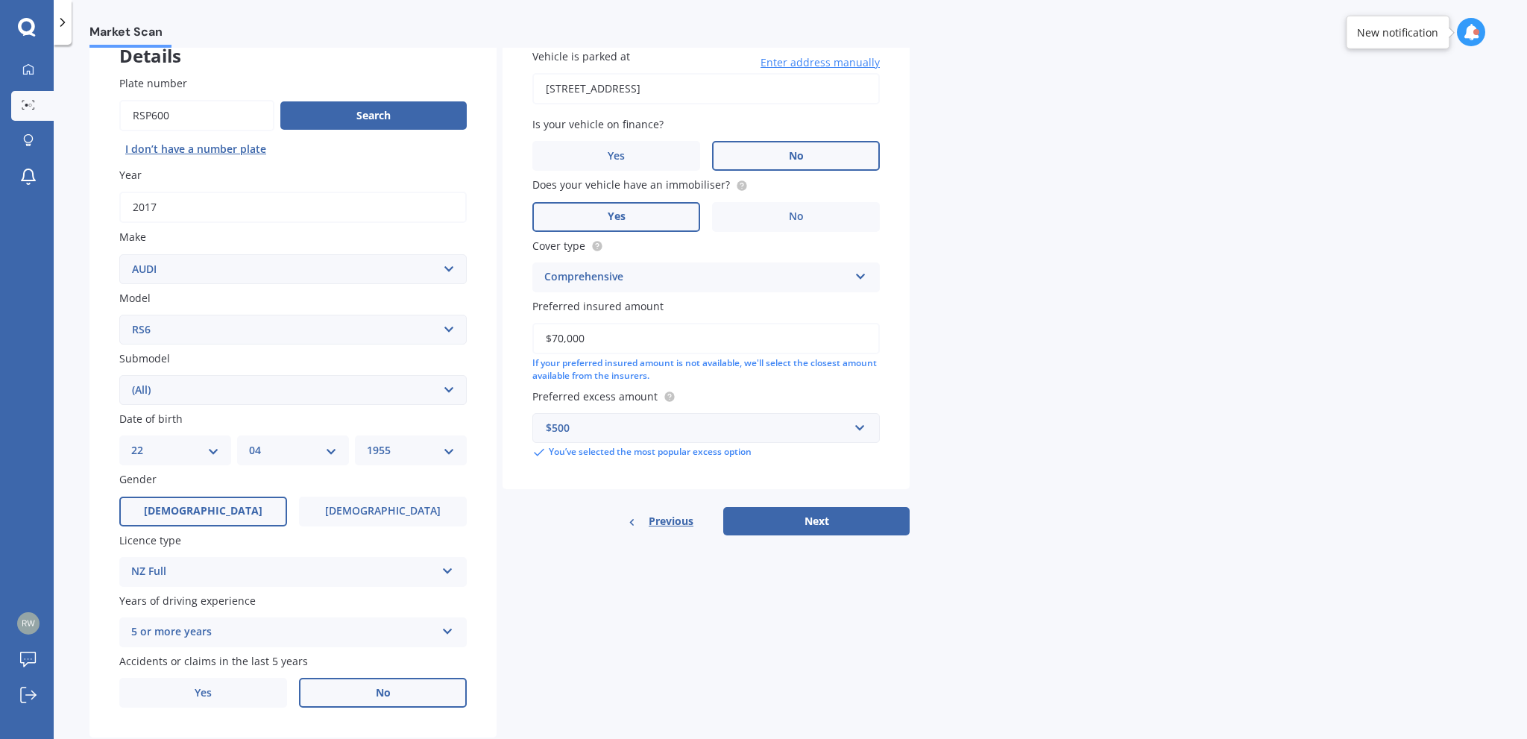
select select "1955"
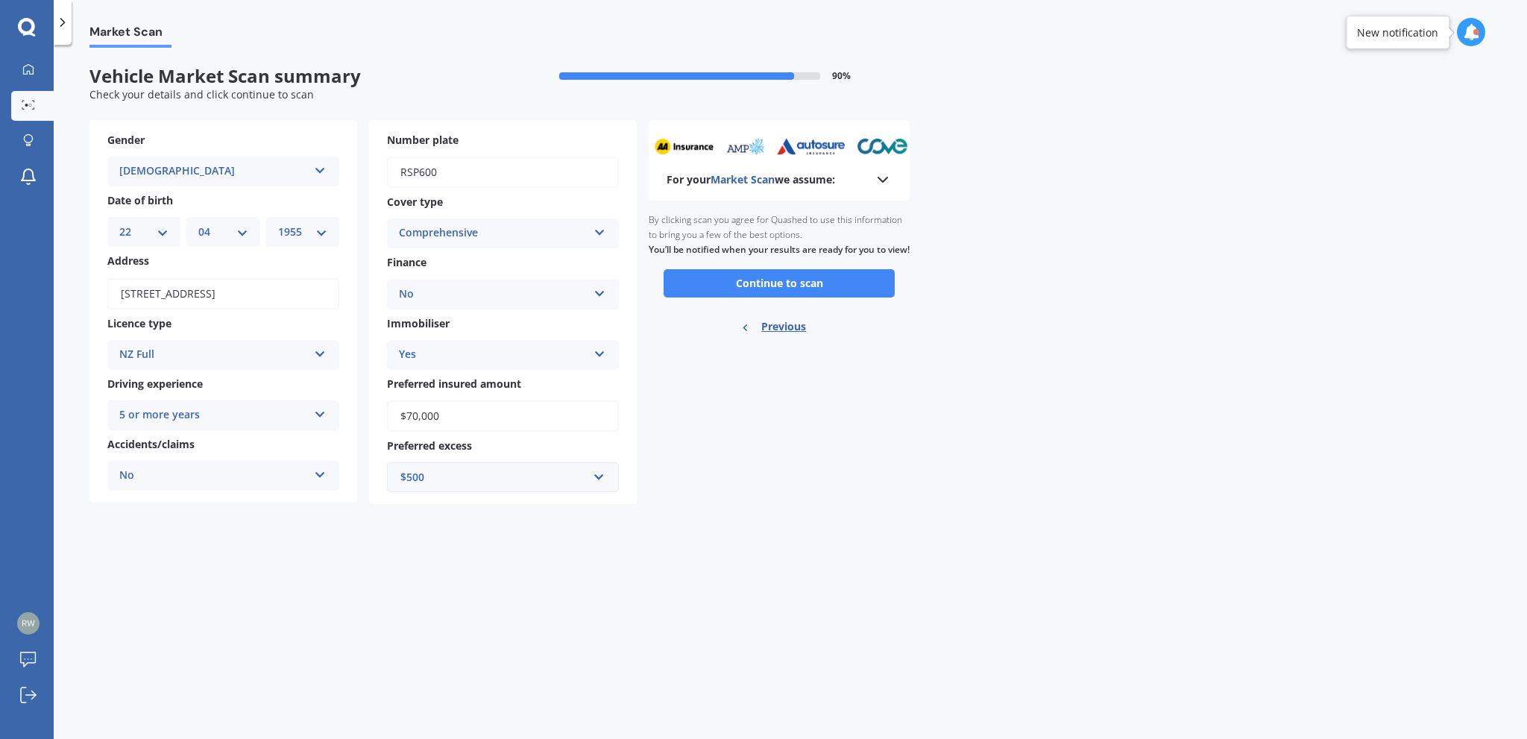
scroll to position [0, 0]
click at [776, 298] on button "Continue to scan" at bounding box center [779, 283] width 231 height 28
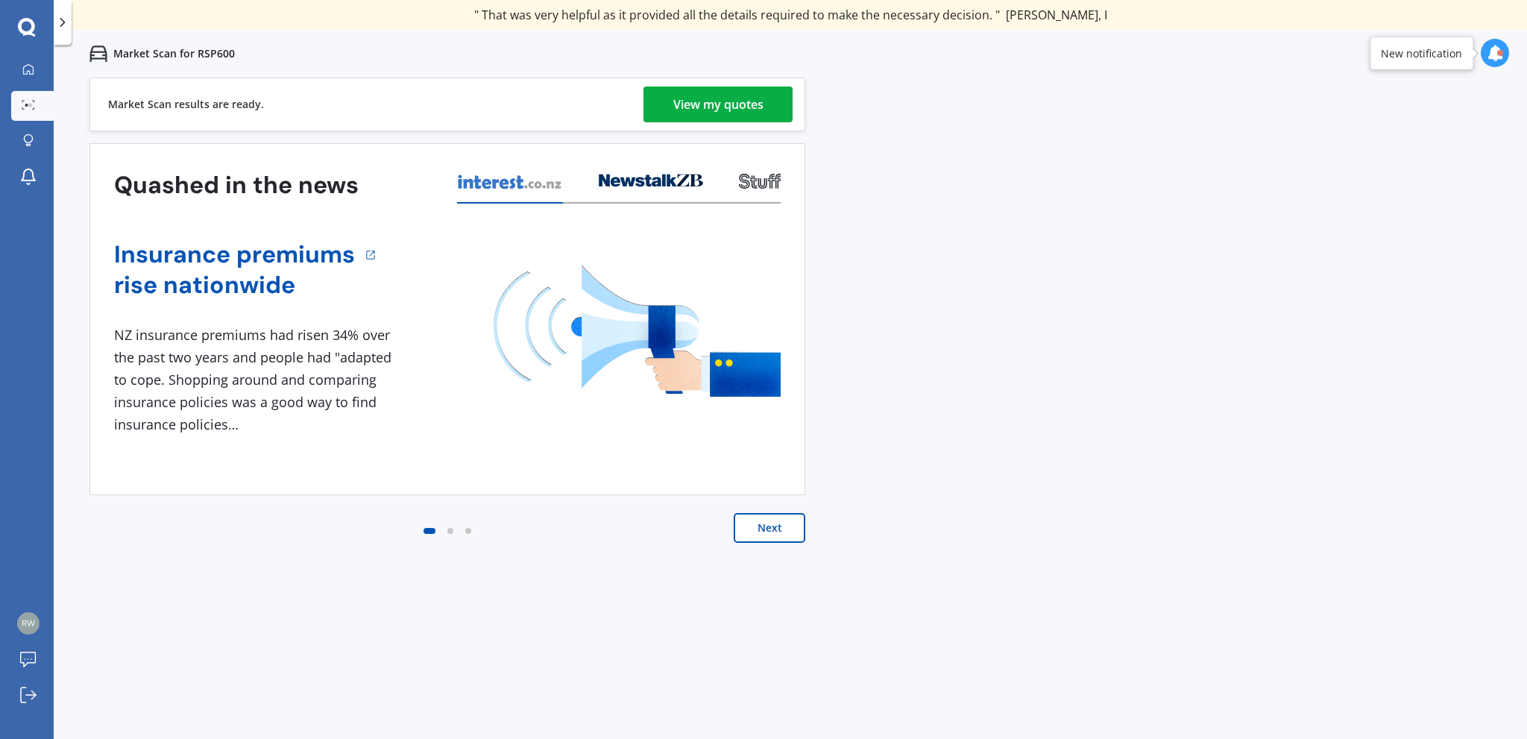
click at [706, 101] on div "View my quotes" at bounding box center [718, 105] width 90 height 36
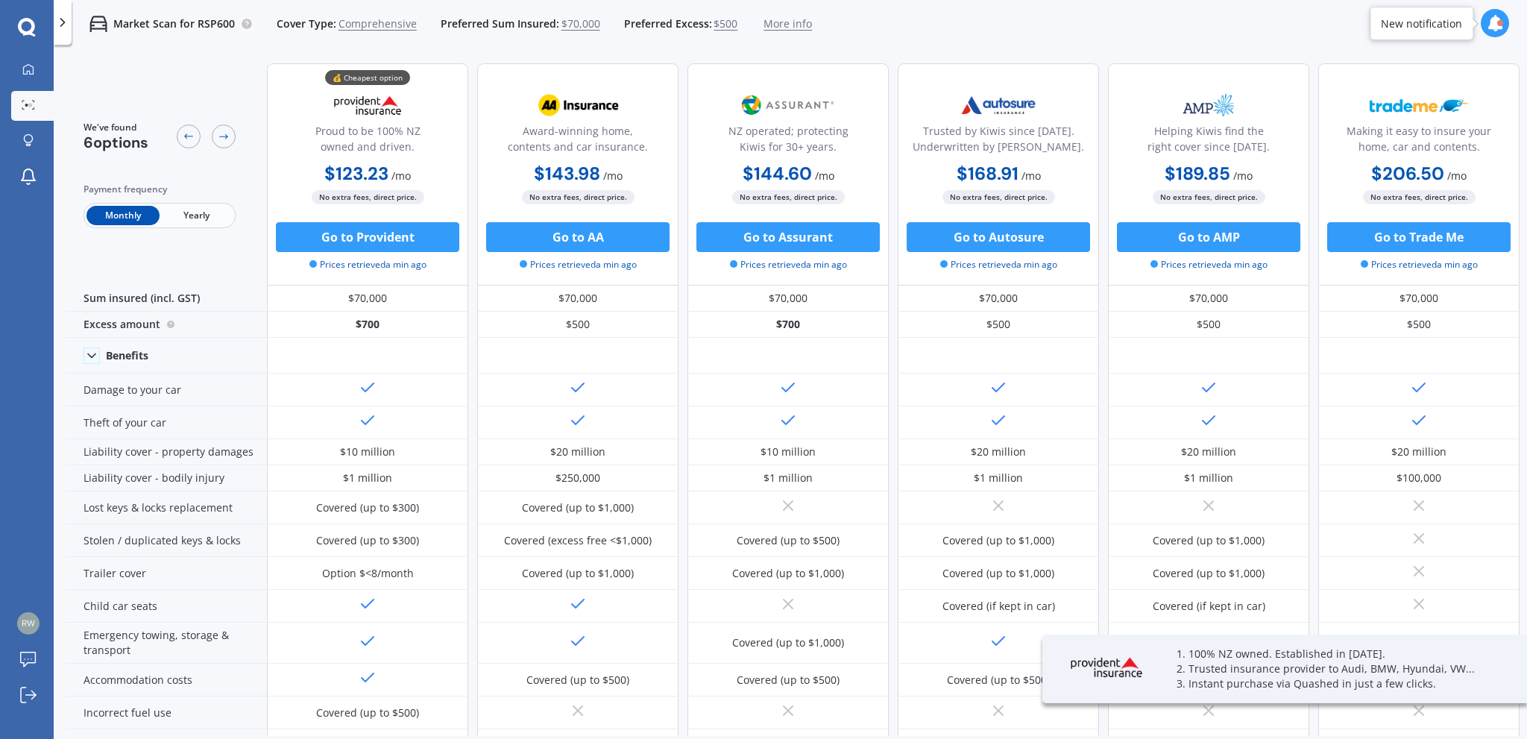
click at [196, 216] on span "Yearly" at bounding box center [196, 215] width 73 height 19
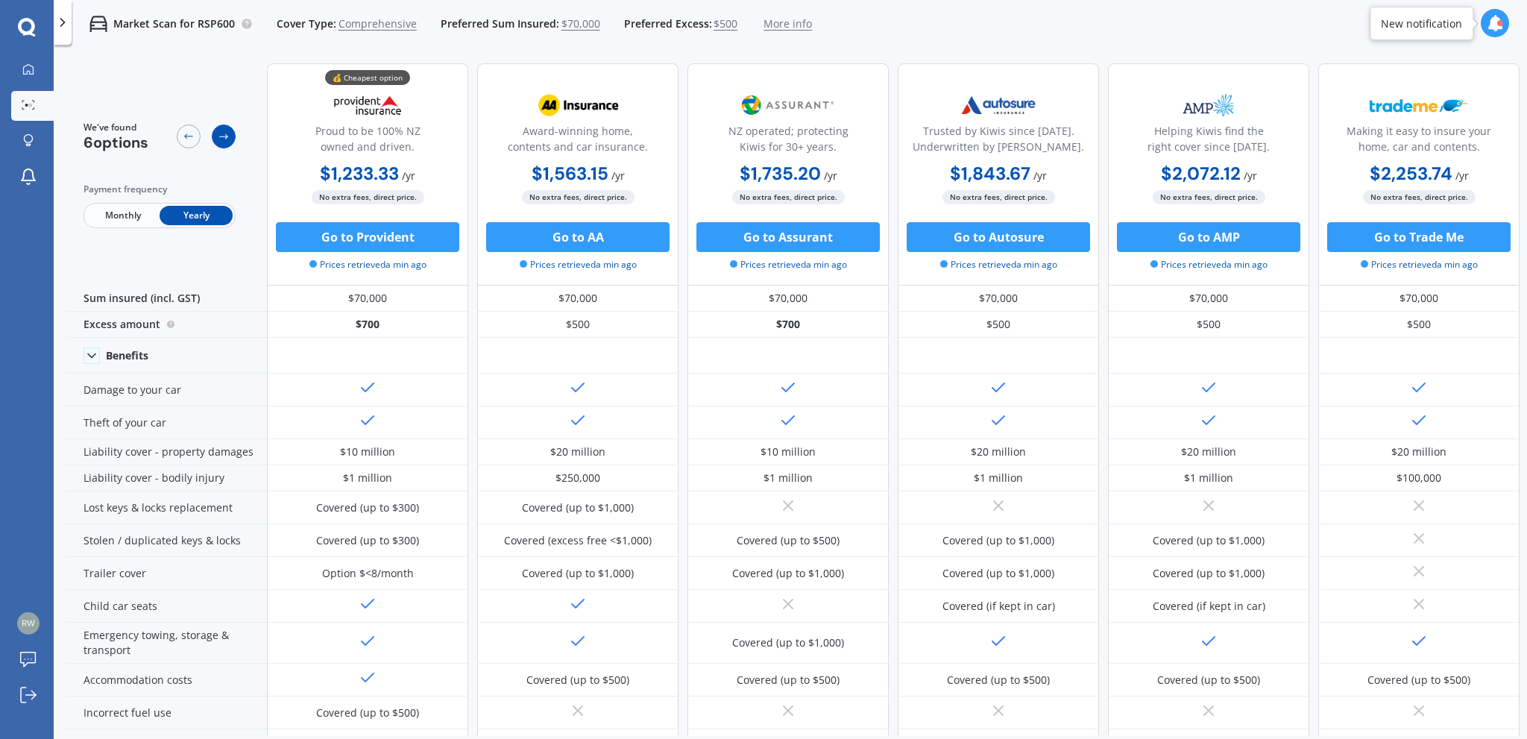
click at [221, 137] on icon at bounding box center [224, 137] width 12 height 12
click at [228, 134] on icon at bounding box center [224, 137] width 12 height 12
click at [188, 134] on icon at bounding box center [189, 137] width 12 height 12
